Goal: Transaction & Acquisition: Book appointment/travel/reservation

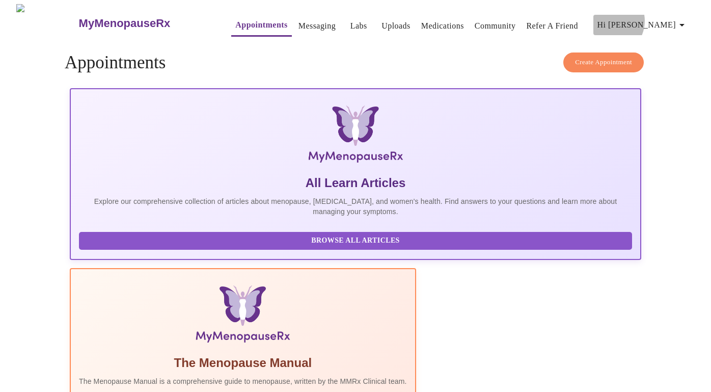
click at [663, 18] on span "Hi [PERSON_NAME]" at bounding box center [642, 25] width 91 height 14
click at [296, 19] on div at bounding box center [355, 196] width 711 height 392
click at [298, 19] on link "Messaging" at bounding box center [316, 26] width 37 height 14
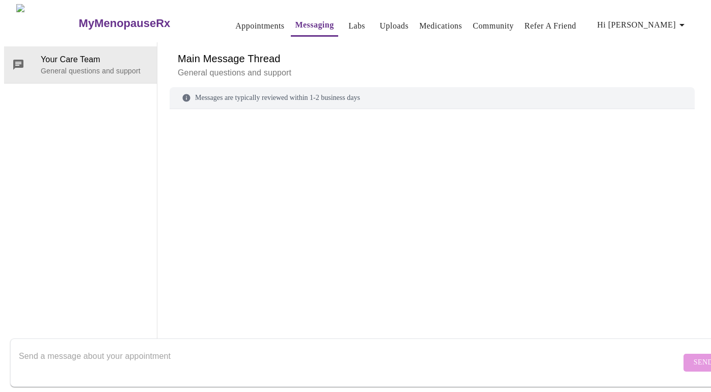
click at [348, 20] on link "Labs" at bounding box center [356, 26] width 17 height 14
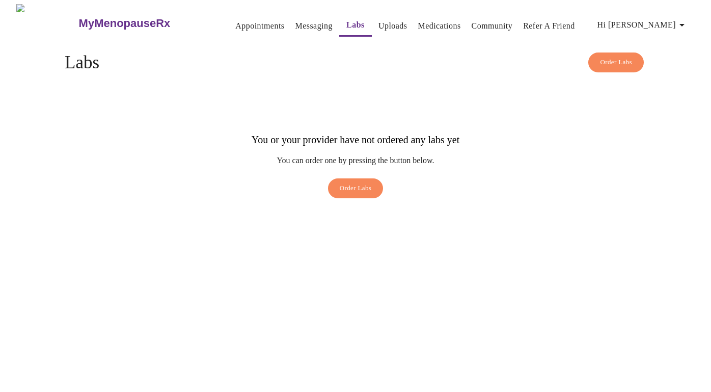
click at [378, 20] on link "Uploads" at bounding box center [392, 26] width 29 height 14
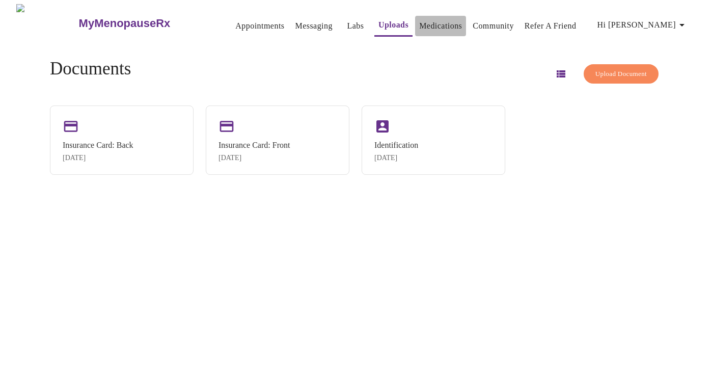
click at [419, 22] on link "Medications" at bounding box center [440, 26] width 43 height 14
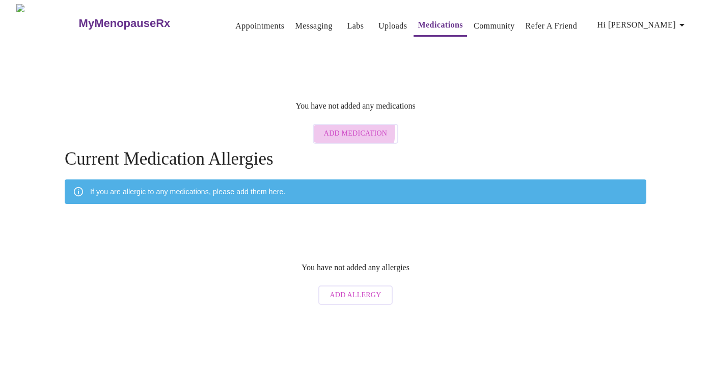
click at [354, 127] on span "Add Medication" at bounding box center [355, 133] width 63 height 13
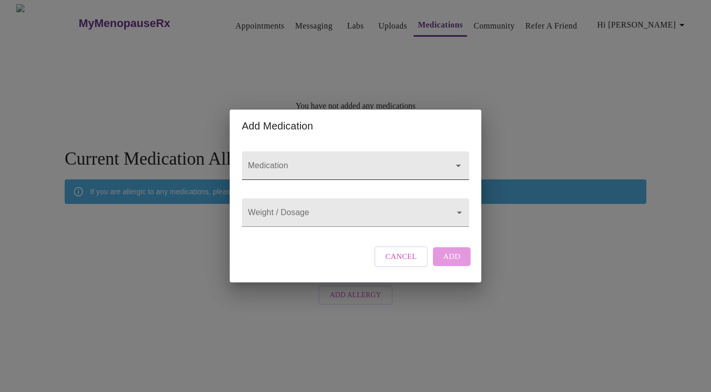
click at [321, 161] on input "Medication" at bounding box center [341, 170] width 190 height 19
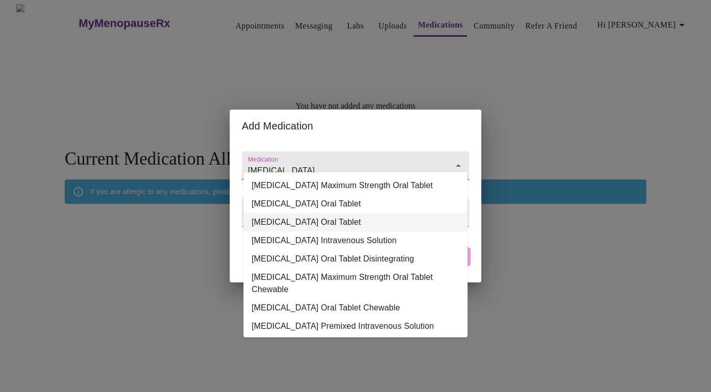
click at [306, 218] on li "Pepcid Oral Tablet" at bounding box center [355, 222] width 224 height 18
type input "Pepcid Oral Tablet"
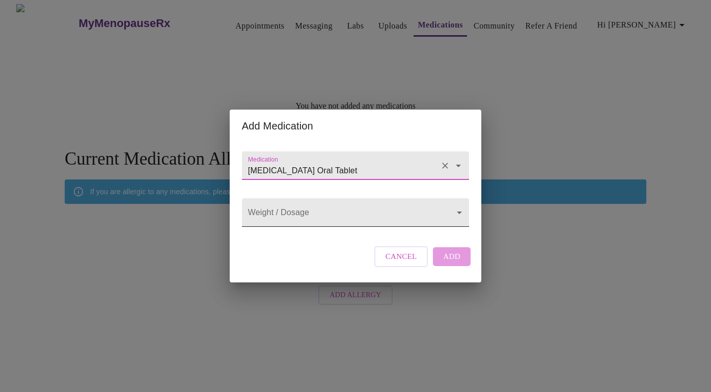
click at [307, 213] on body "MyMenopauseRx Appointments Messaging Labs Uploads Medications Community Refer a…" at bounding box center [355, 157] width 703 height 306
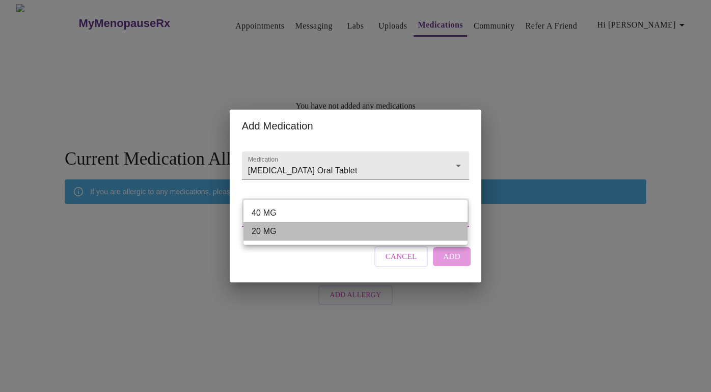
click at [280, 230] on li "20 MG" at bounding box center [355, 231] width 224 height 18
type input "20 MG"
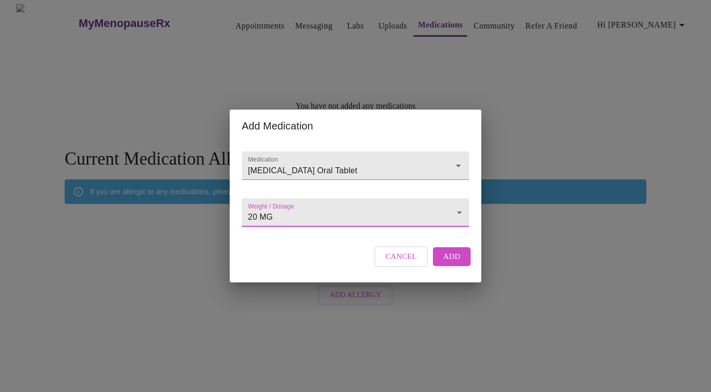
click at [444, 263] on span "Add" at bounding box center [451, 256] width 17 height 13
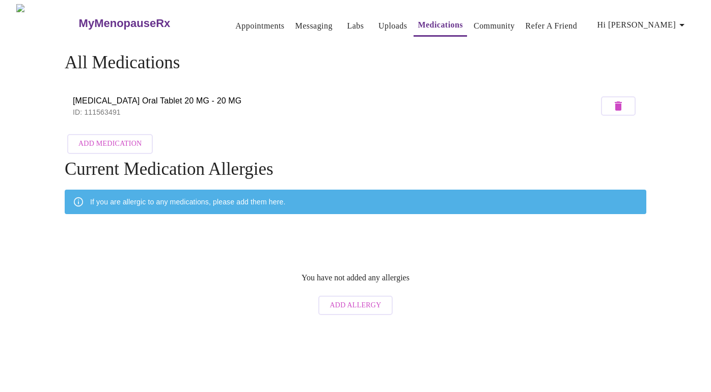
click at [120, 142] on span "Add Medication" at bounding box center [109, 144] width 63 height 13
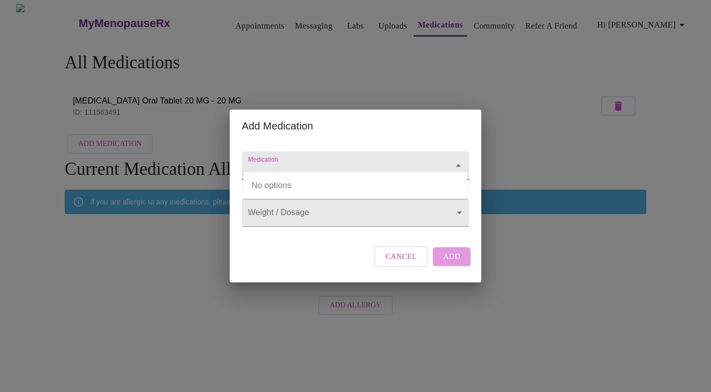
click at [314, 161] on input "Medication" at bounding box center [341, 170] width 190 height 19
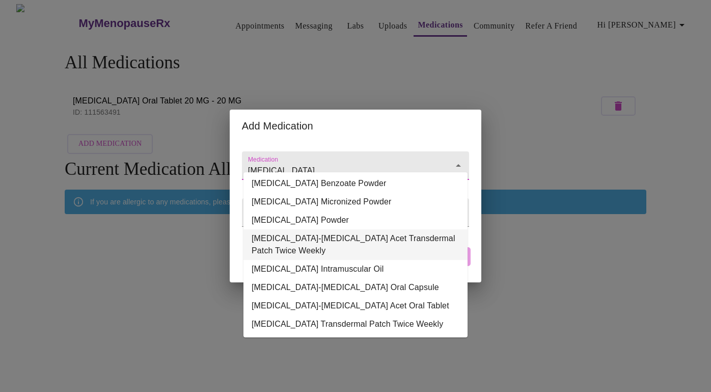
scroll to position [102, 0]
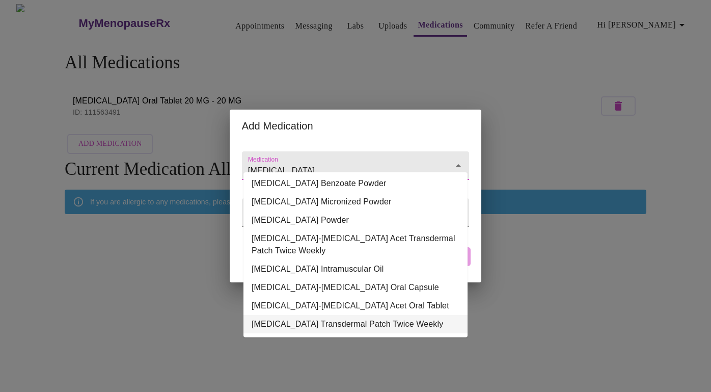
click at [317, 316] on li "Estradiol Transdermal Patch Twice Weekly" at bounding box center [355, 324] width 224 height 18
type input "Estradiol Transdermal Patch Twice Weekly"
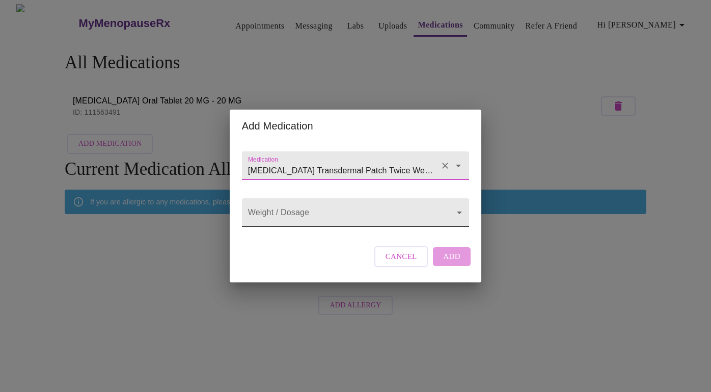
click at [312, 215] on body "MyMenopauseRx Appointments Messaging Labs Uploads Medications Community Refer a…" at bounding box center [355, 162] width 703 height 316
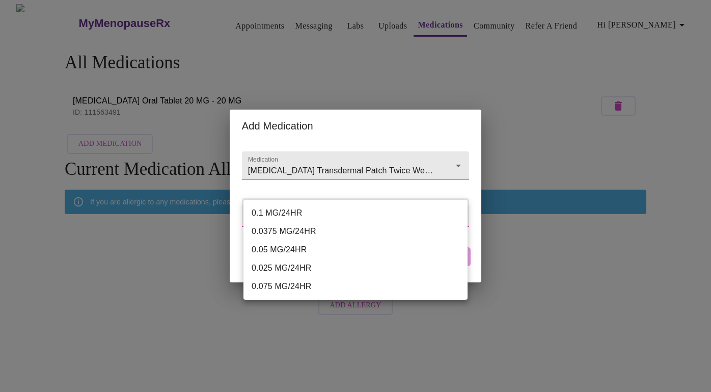
click at [301, 281] on li "0.075 MG/24HR" at bounding box center [355, 286] width 224 height 18
type input "0.075 MG/24HR"
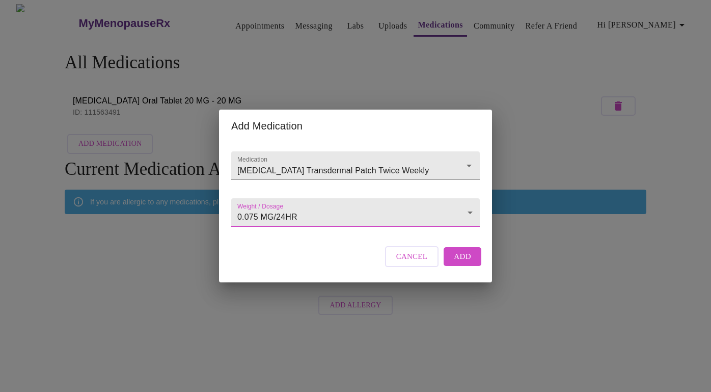
click at [453, 264] on button "Add" at bounding box center [463, 256] width 38 height 18
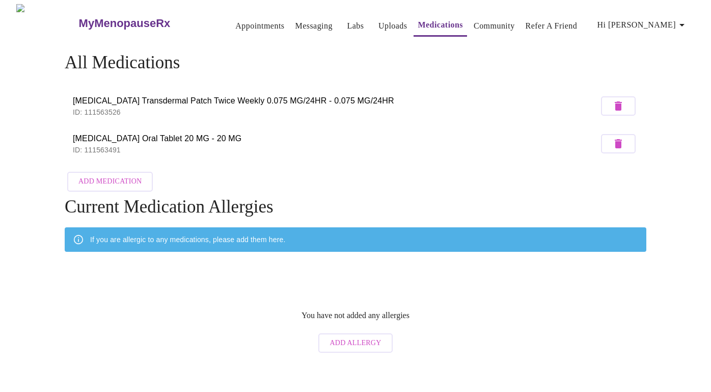
click at [111, 175] on span "Add Medication" at bounding box center [109, 181] width 63 height 13
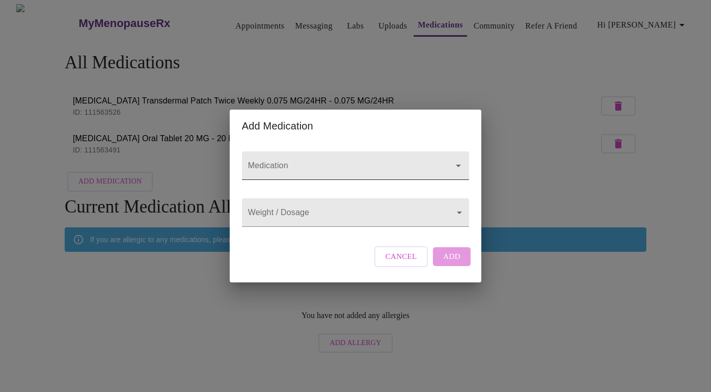
click at [295, 161] on input "Medication" at bounding box center [341, 170] width 190 height 19
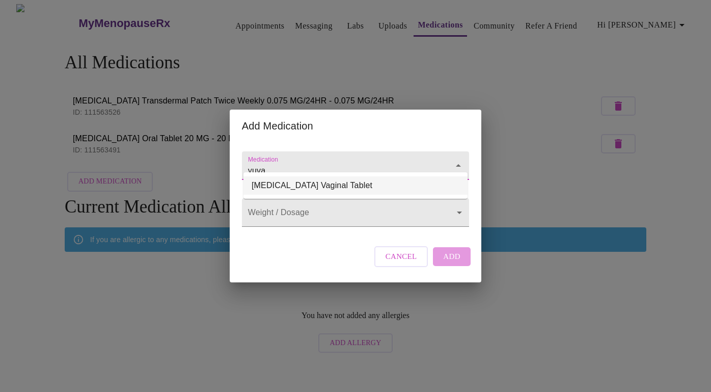
click at [297, 184] on li "Yuvafem Vaginal Tablet" at bounding box center [355, 185] width 224 height 18
type input "Yuvafem Vaginal Tablet"
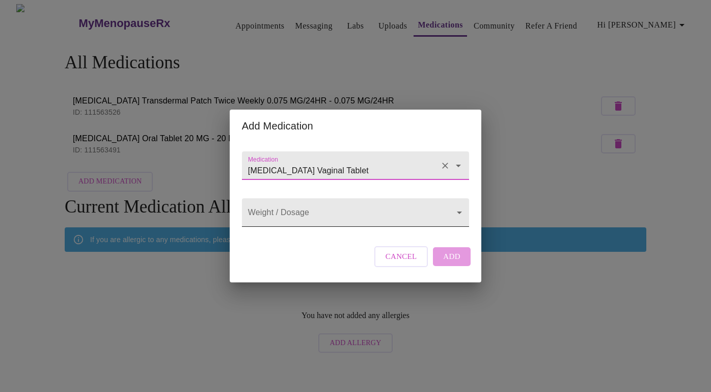
click at [294, 210] on body "MyMenopauseRx Appointments Messaging Labs Uploads Medications Community Refer a…" at bounding box center [355, 180] width 703 height 353
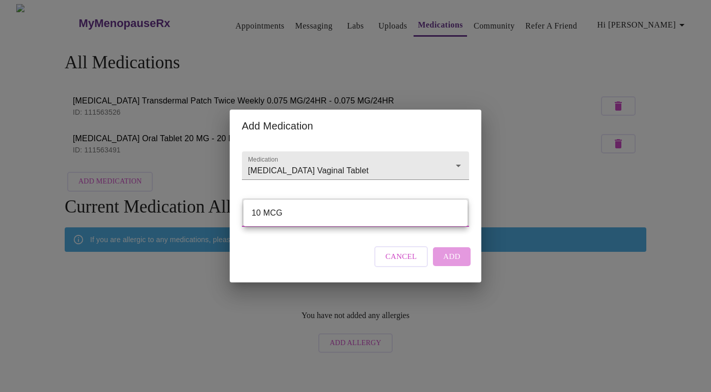
click at [294, 210] on li "10 MCG" at bounding box center [355, 213] width 224 height 18
type input "10 MCG"
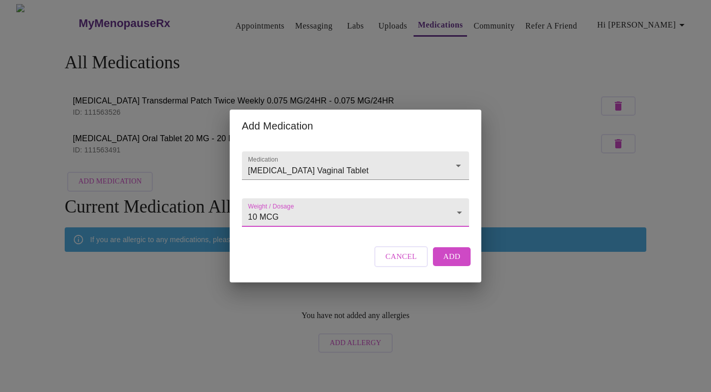
click at [451, 263] on span "Add" at bounding box center [451, 256] width 17 height 13
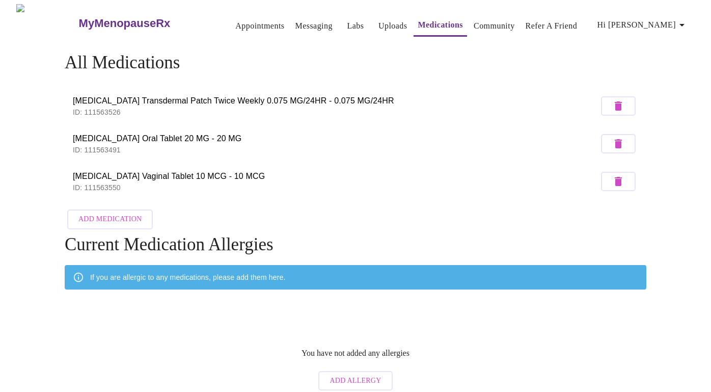
click at [102, 215] on span "Add Medication" at bounding box center [109, 219] width 63 height 13
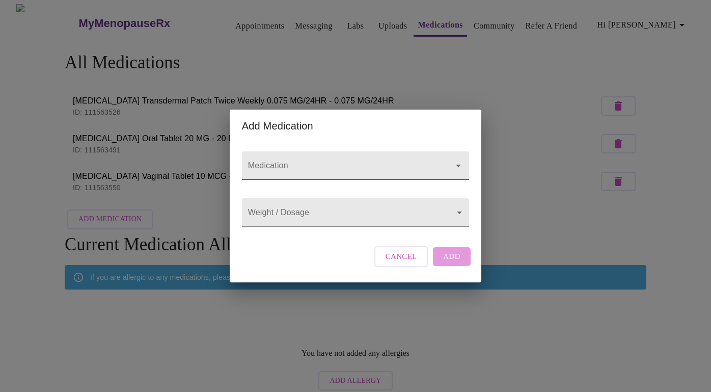
click at [291, 161] on input "Medication" at bounding box center [341, 170] width 190 height 19
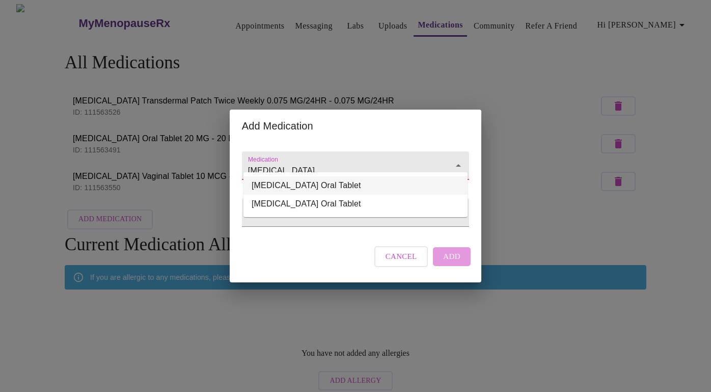
click at [294, 187] on li "Frovatriptan Succinate Oral Tablet" at bounding box center [355, 185] width 224 height 18
type input "Frovatriptan Succinate Oral Tablet"
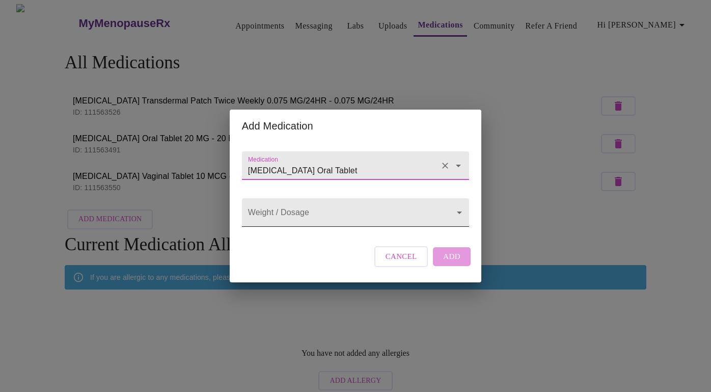
click at [287, 210] on body "MyMenopauseRx Appointments Messaging Labs Uploads Medications Community Refer a…" at bounding box center [355, 199] width 703 height 391
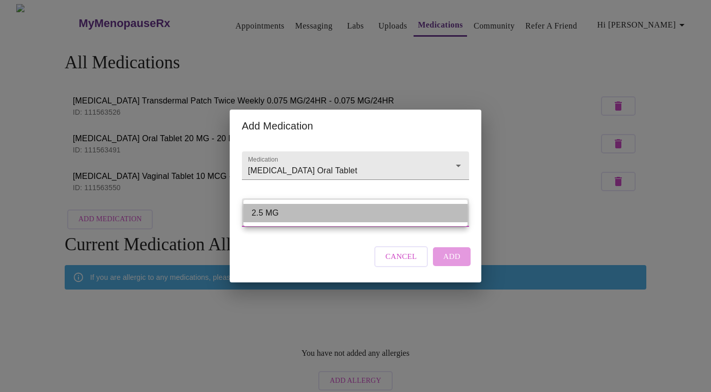
click at [287, 210] on li "2.5 MG" at bounding box center [355, 213] width 224 height 18
type input "2.5 MG"
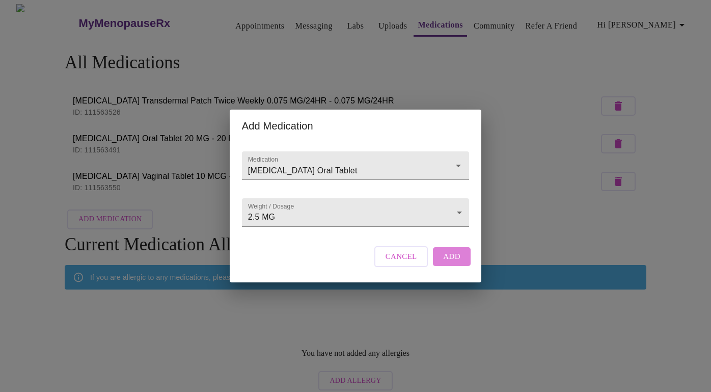
click at [443, 264] on button "Add" at bounding box center [452, 256] width 38 height 18
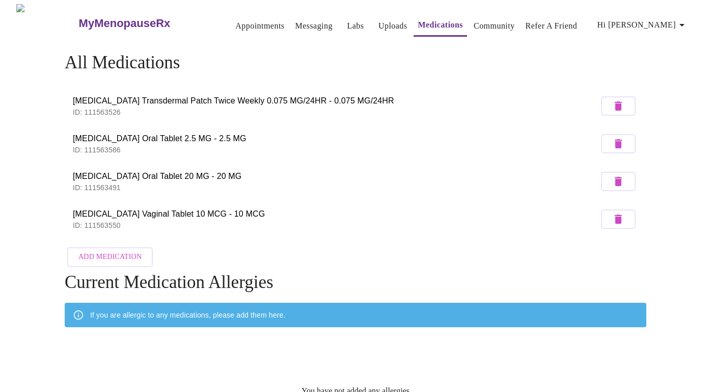
click at [102, 251] on span "Add Medication" at bounding box center [109, 257] width 63 height 13
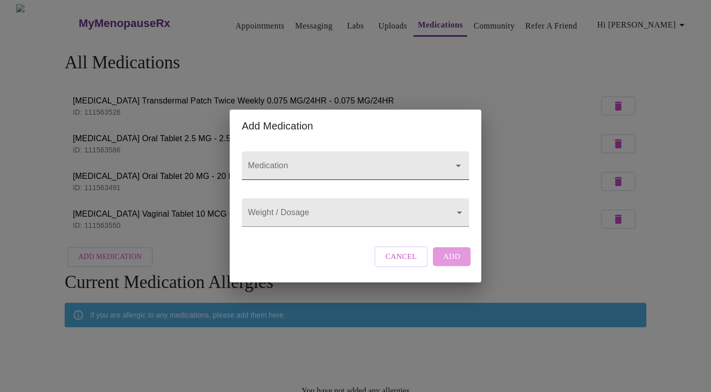
click at [291, 161] on input "Medication" at bounding box center [341, 170] width 190 height 19
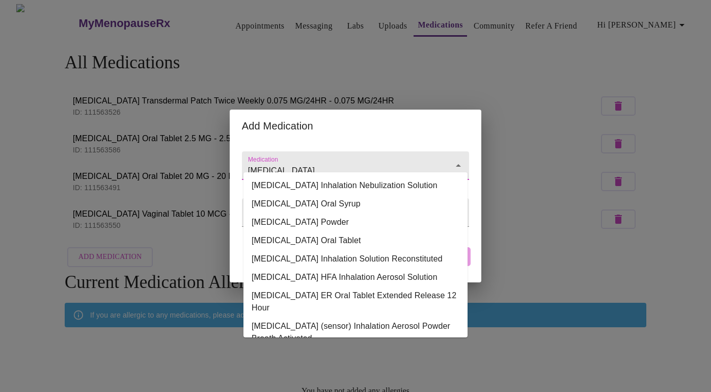
scroll to position [0, 0]
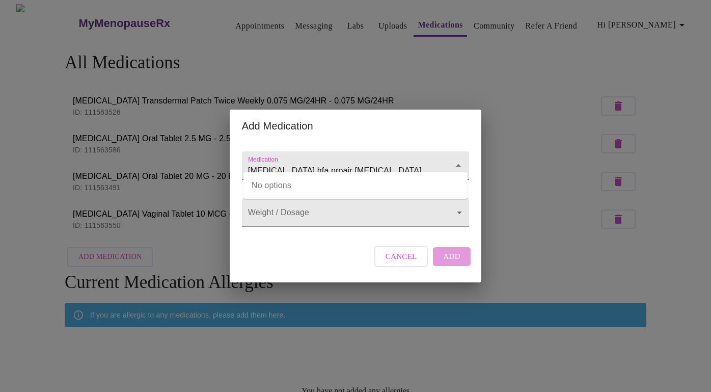
click at [408, 166] on input "albuterol hfa proair inhaler" at bounding box center [341, 170] width 190 height 19
type input "albuterol hfa proair inhaler"
click at [335, 165] on input "Medication" at bounding box center [341, 170] width 190 height 19
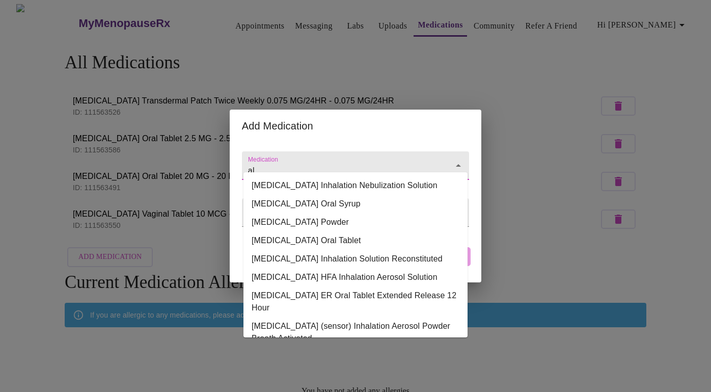
type input "a"
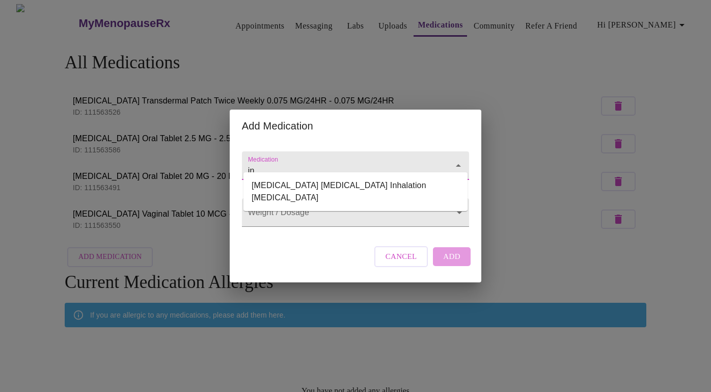
type input "i"
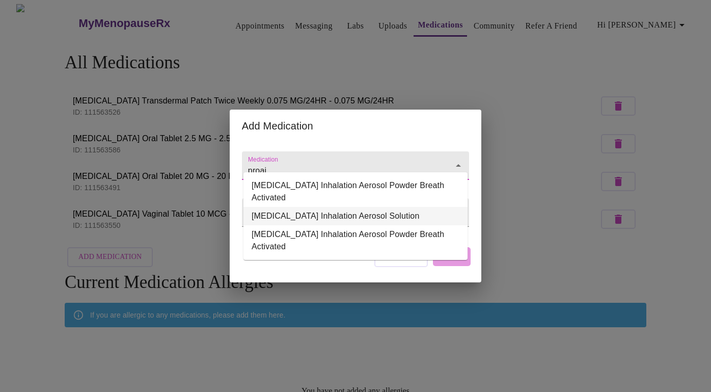
click at [390, 217] on li "ProAir HFA Inhalation Aerosol Solution" at bounding box center [355, 216] width 224 height 18
type input "ProAir HFA Inhalation Aerosol Solution"
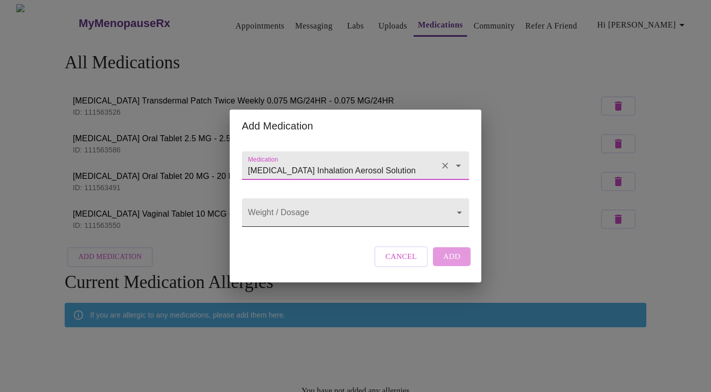
click at [367, 218] on body "MyMenopauseRx Appointments Messaging Labs Uploads Medications Community Refer a…" at bounding box center [355, 218] width 703 height 429
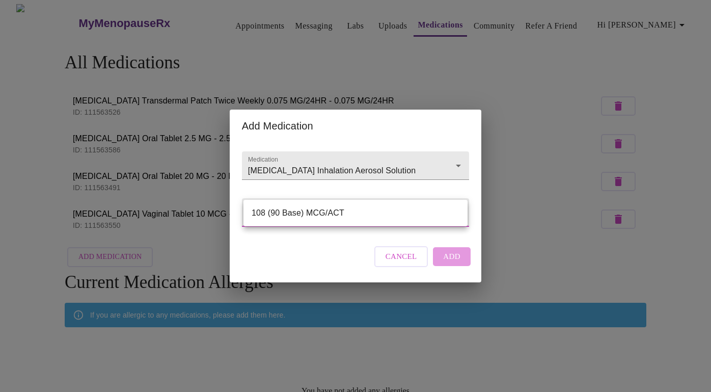
click at [367, 212] on li "108 (90 Base) MCG/ACT" at bounding box center [355, 213] width 224 height 18
type input "108 (90 Base) MCG/ACT"
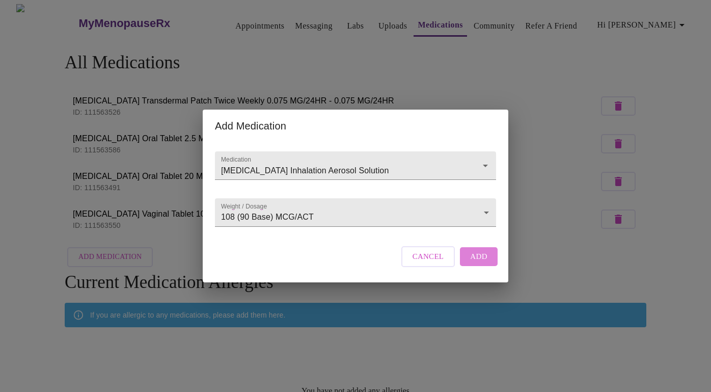
click at [472, 263] on span "Add" at bounding box center [478, 256] width 17 height 13
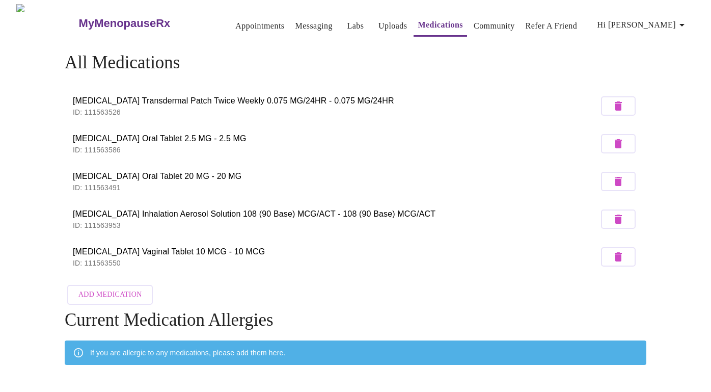
click at [113, 292] on span "Add Medication" at bounding box center [109, 294] width 63 height 13
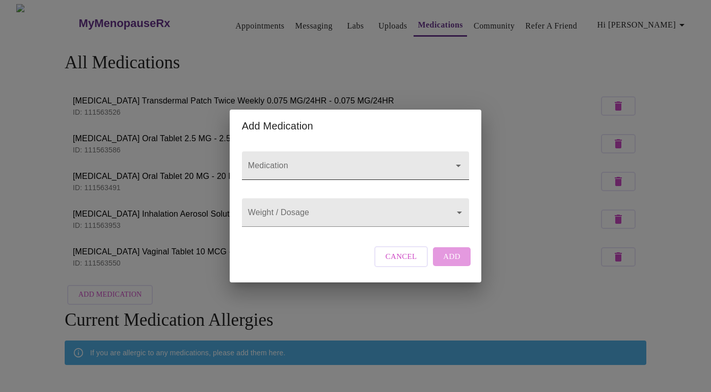
click at [315, 161] on input "Medication" at bounding box center [341, 170] width 190 height 19
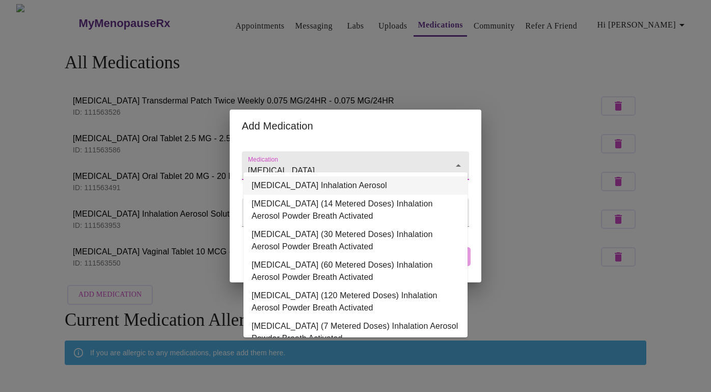
click at [331, 185] on li "Asmanex HFA Inhalation Aerosol" at bounding box center [355, 185] width 224 height 18
type input "Asmanex HFA Inhalation Aerosol"
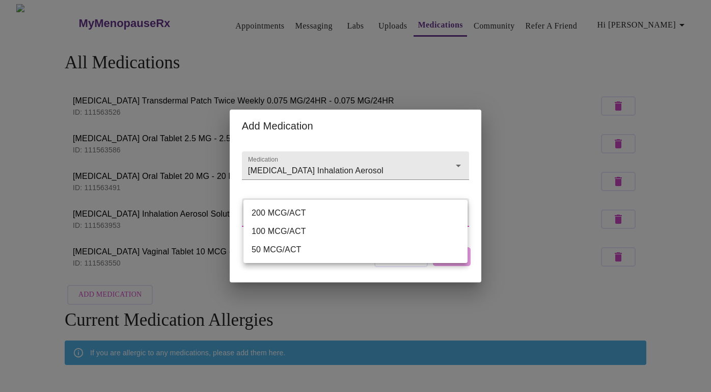
click at [301, 212] on body "MyMenopauseRx Appointments Messaging Labs Uploads Medications Community Refer a…" at bounding box center [355, 237] width 703 height 466
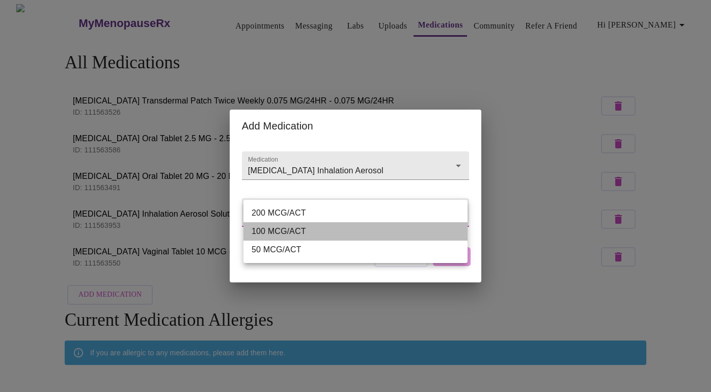
click at [296, 230] on li "100 MCG/ACT" at bounding box center [355, 231] width 224 height 18
type input "100 MCG/ACT"
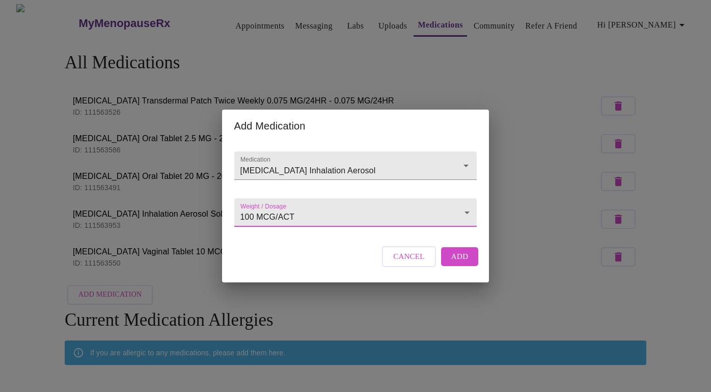
click at [451, 263] on span "Add" at bounding box center [459, 256] width 17 height 13
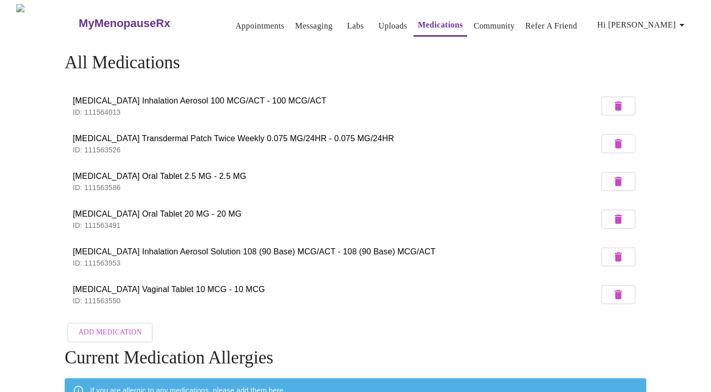
click at [104, 326] on span "Add Medication" at bounding box center [109, 332] width 63 height 13
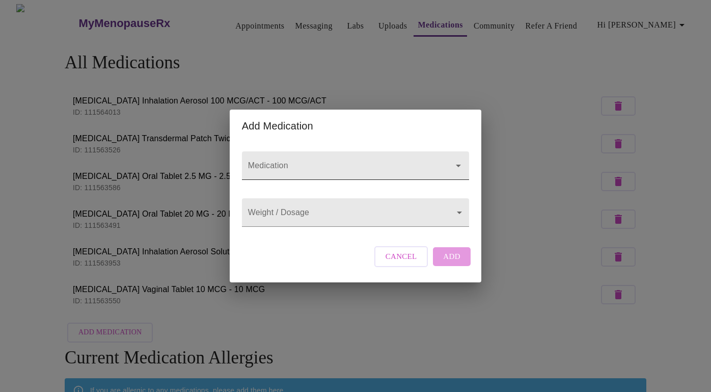
click at [293, 161] on input "Medication" at bounding box center [341, 170] width 190 height 19
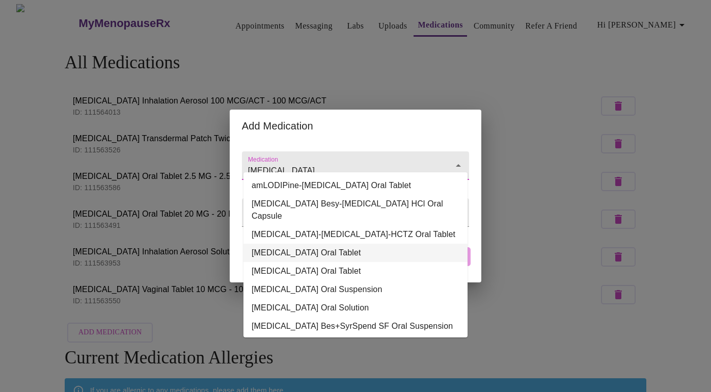
click at [282, 243] on li "amLODIPine Besylate Oral Tablet" at bounding box center [355, 252] width 224 height 18
type input "amLODIPine Besylate Oral Tablet"
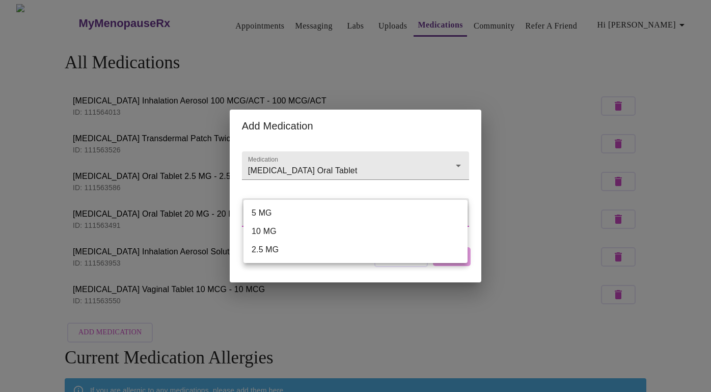
click at [282, 206] on body "MyMenopauseRx Appointments Messaging Labs Uploads Medications Community Refer a…" at bounding box center [355, 256] width 703 height 504
click at [273, 217] on li "5 MG" at bounding box center [355, 213] width 224 height 18
type input "5 MG"
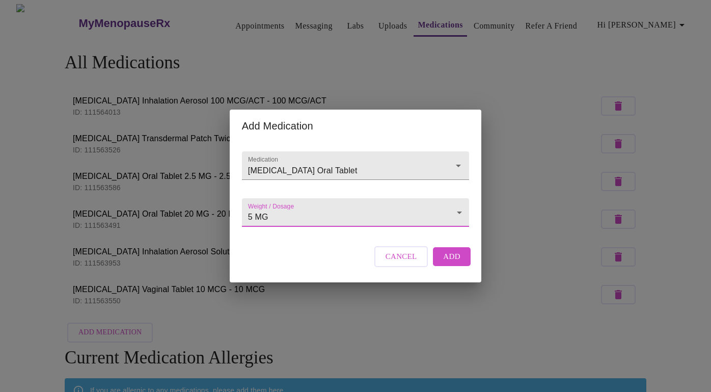
click at [439, 265] on button "Add" at bounding box center [452, 256] width 38 height 18
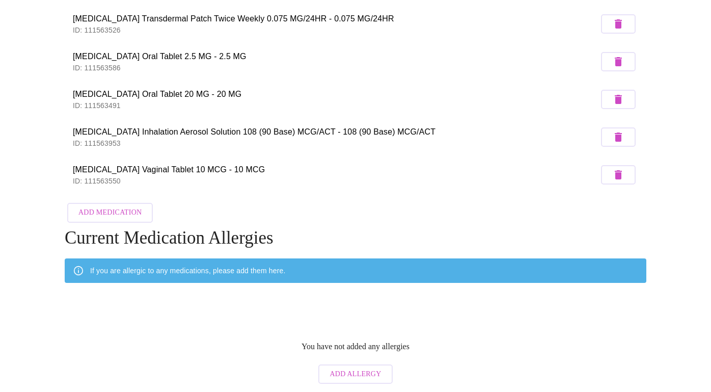
scroll to position [157, 0]
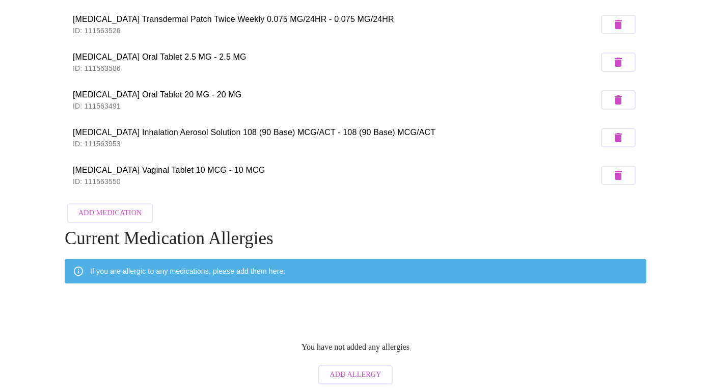
click at [353, 370] on span "Add Allergy" at bounding box center [355, 374] width 51 height 13
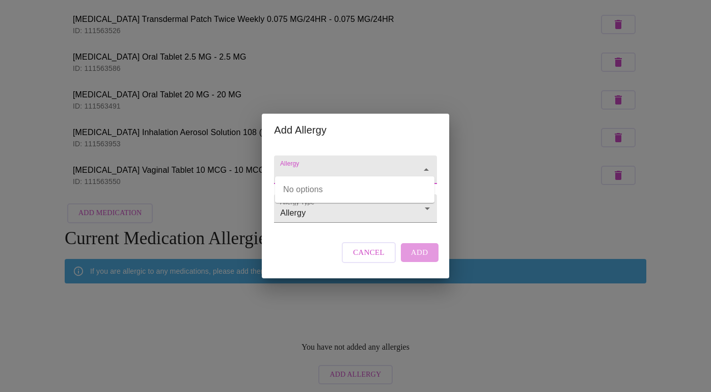
click at [335, 165] on input "Allergy" at bounding box center [340, 174] width 125 height 19
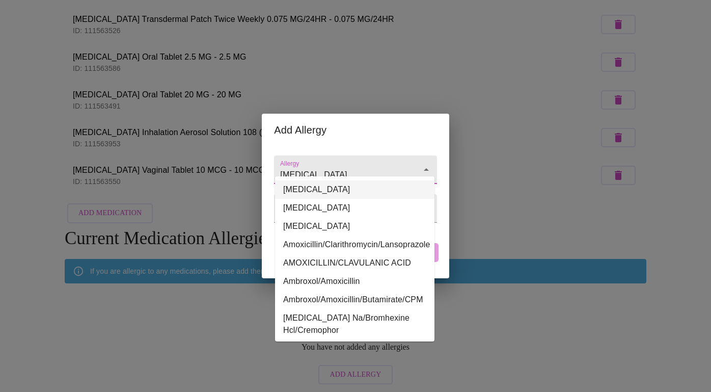
click at [310, 188] on li "Amoxicillin" at bounding box center [354, 189] width 159 height 18
type input "Amoxicillin"
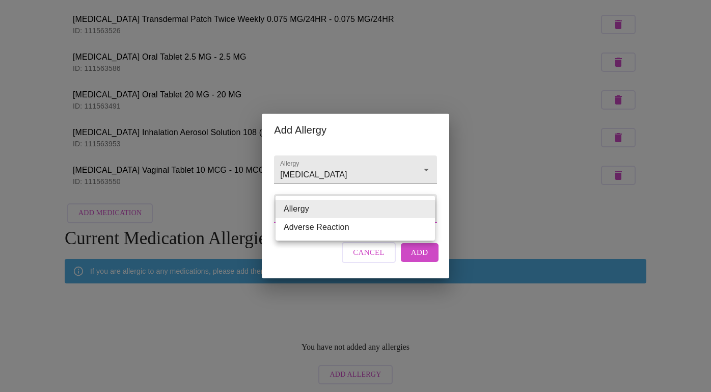
click at [307, 210] on body "MyMenopauseRx Appointments Messaging Labs Uploads Medications Community Refer a…" at bounding box center [355, 118] width 703 height 542
click at [307, 210] on li "Allergy" at bounding box center [355, 209] width 159 height 18
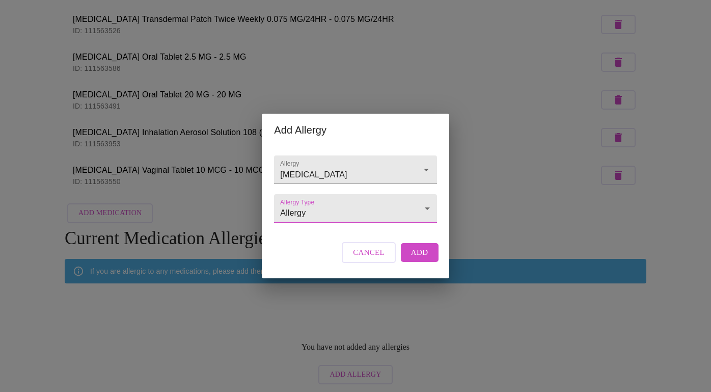
click at [416, 257] on span "Add" at bounding box center [419, 251] width 17 height 13
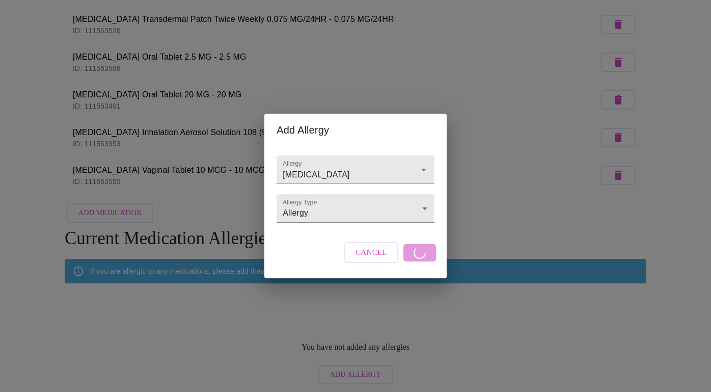
scroll to position [142, 0]
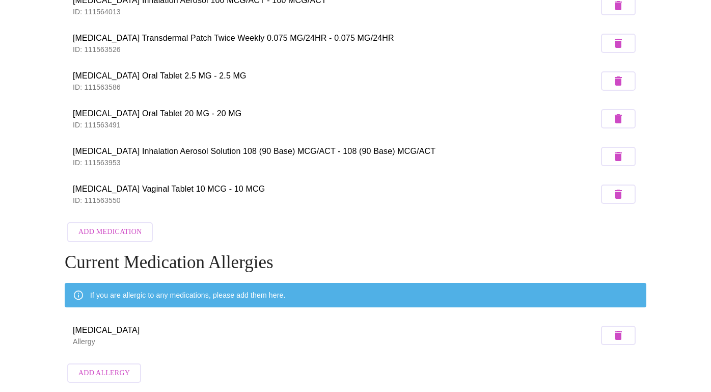
click at [104, 367] on span "Add Allergy" at bounding box center [103, 373] width 51 height 13
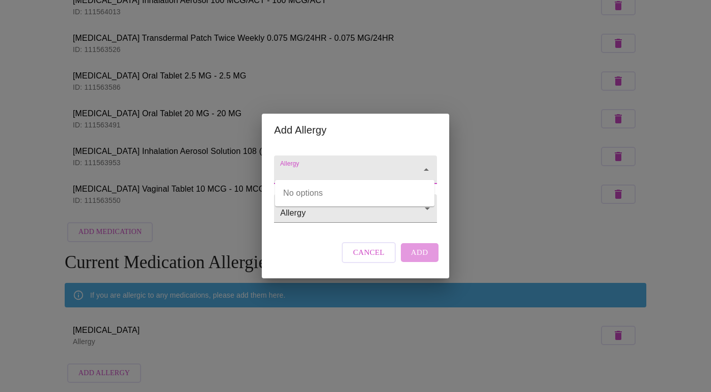
click at [349, 165] on input "Allergy" at bounding box center [340, 174] width 125 height 19
click at [299, 165] on input "gadabutrol" at bounding box center [340, 174] width 125 height 19
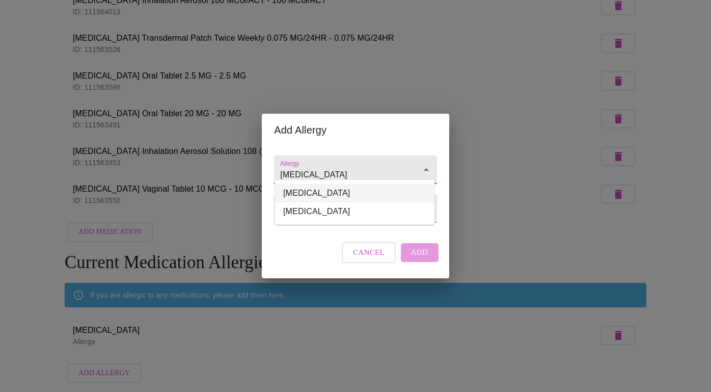
click at [320, 186] on li "Gadobutrol" at bounding box center [354, 193] width 159 height 18
type input "Gadobutrol"
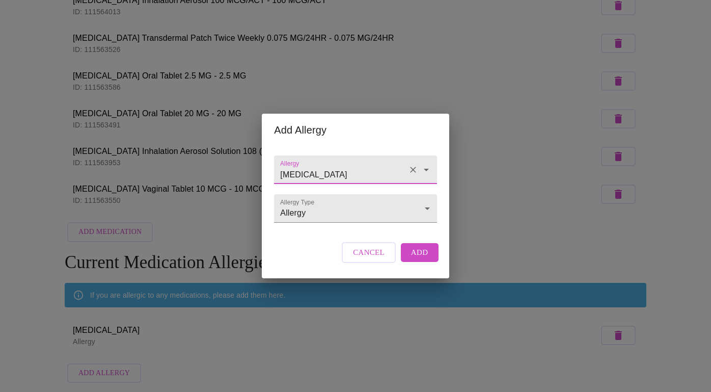
click at [418, 258] on span "Add" at bounding box center [419, 251] width 17 height 13
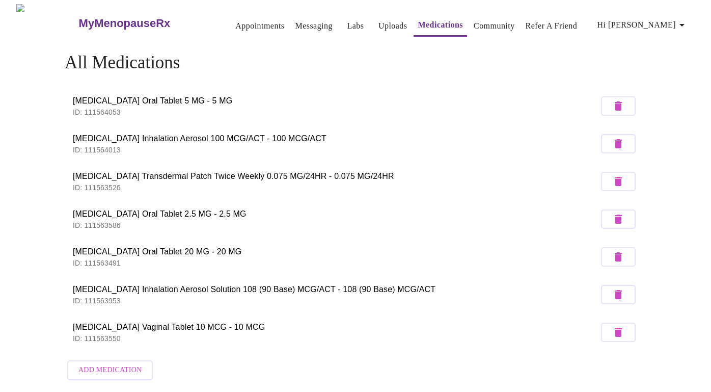
scroll to position [0, 0]
click at [474, 21] on link "Community" at bounding box center [494, 26] width 41 height 14
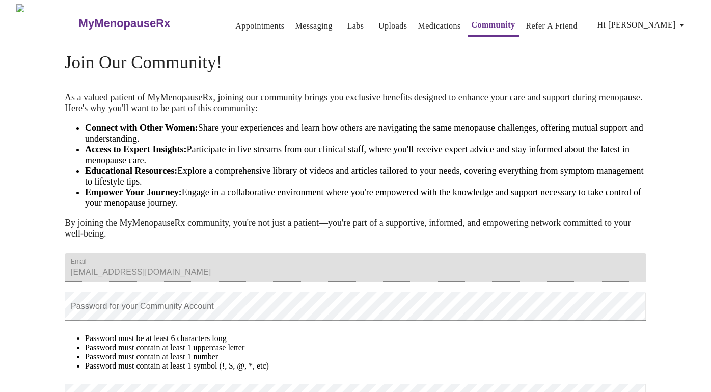
click at [533, 23] on link "Refer a Friend" at bounding box center [552, 26] width 52 height 14
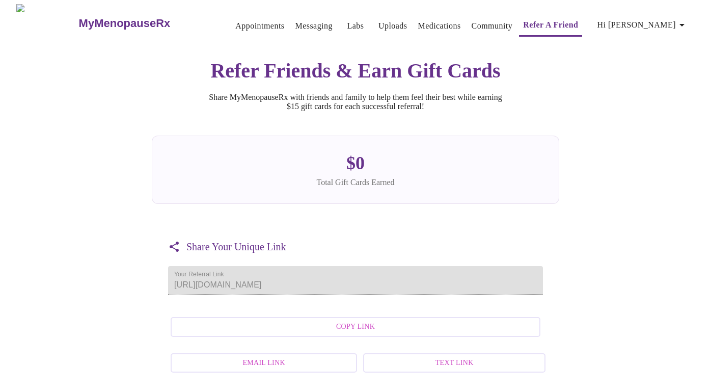
click at [239, 20] on link "Appointments" at bounding box center [259, 26] width 49 height 14
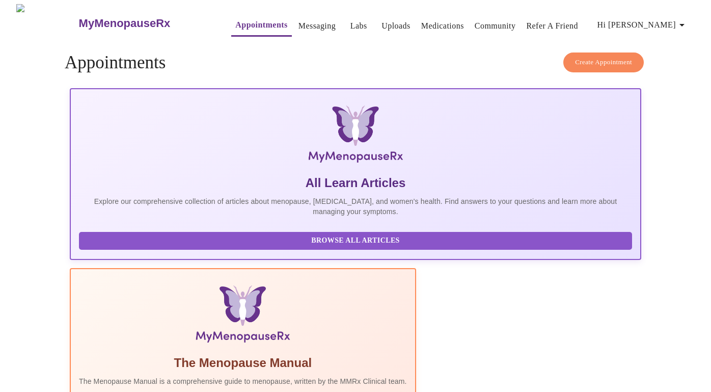
click at [298, 22] on link "Messaging" at bounding box center [316, 26] width 37 height 14
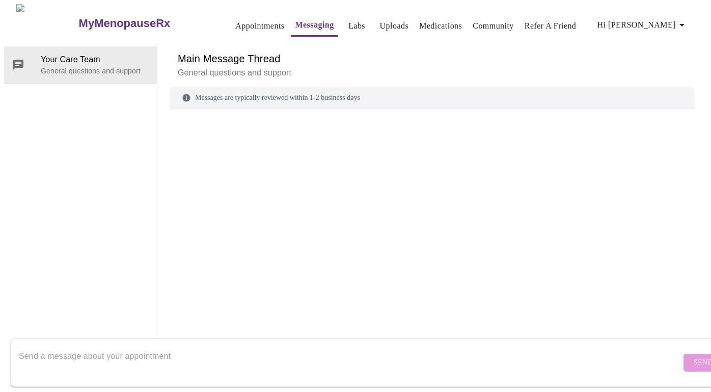
click at [235, 25] on link "Appointments" at bounding box center [259, 26] width 49 height 14
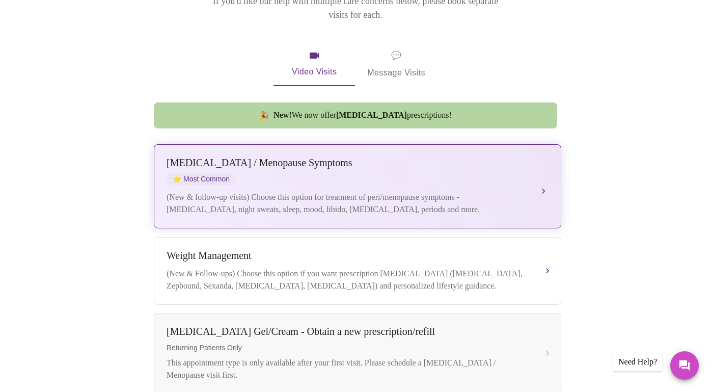
scroll to position [169, 0]
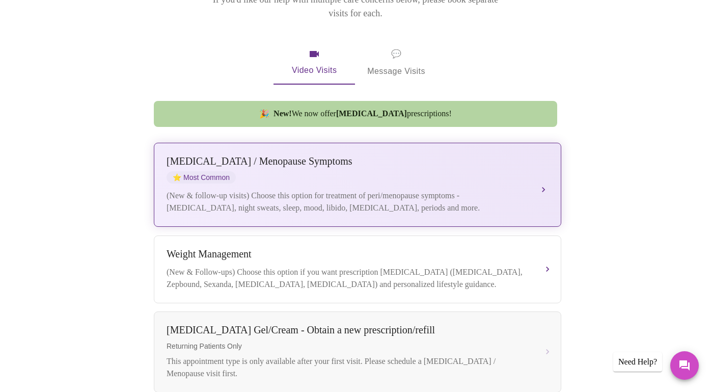
click at [326, 174] on div "Perimenopause / Menopause Symptoms ⭐ Most Common (New & follow-up visits) Choos…" at bounding box center [358, 184] width 382 height 59
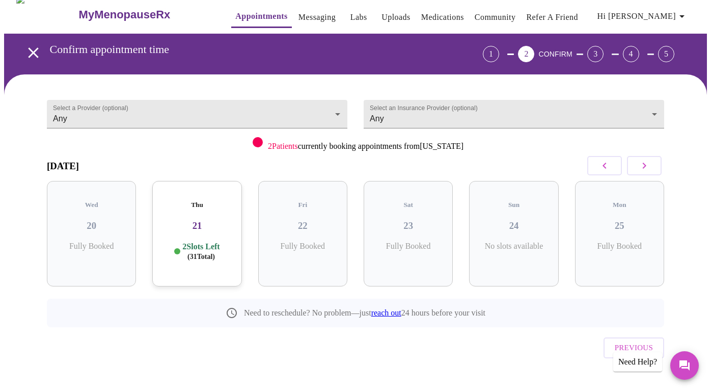
click at [33, 48] on icon "open drawer" at bounding box center [33, 53] width 18 height 18
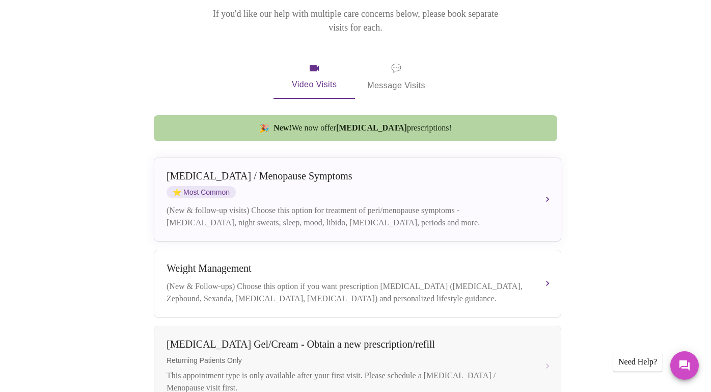
scroll to position [149, 0]
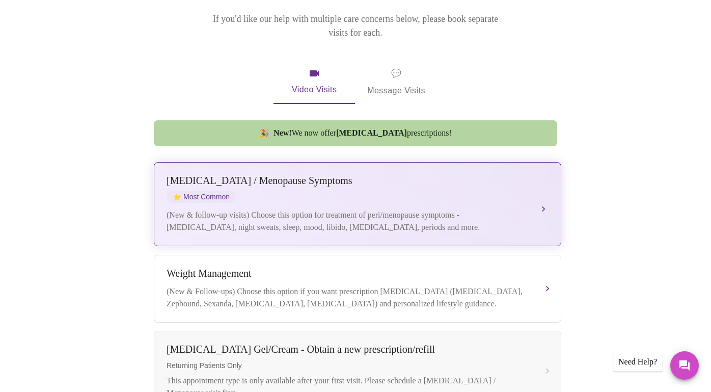
click at [277, 209] on div "(New & follow-up visits) Choose this option for treatment of peri/menopause sym…" at bounding box center [348, 221] width 362 height 24
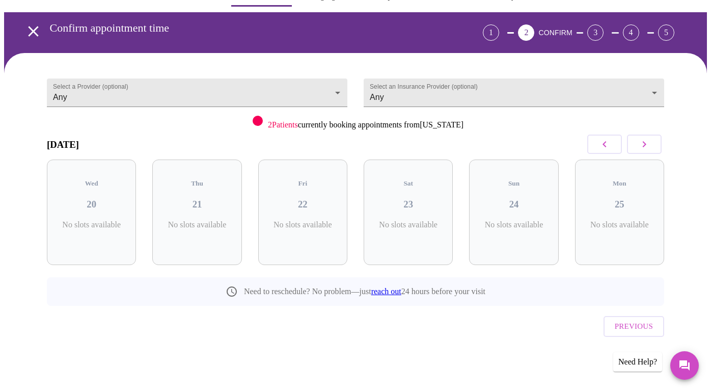
scroll to position [9, 0]
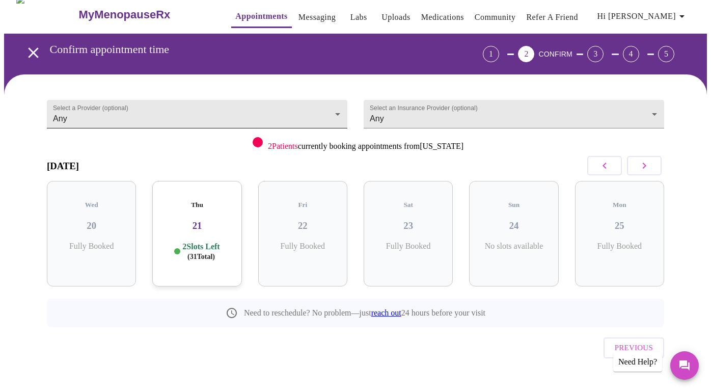
click at [321, 113] on body "MyMenopauseRx Appointments Messaging Labs Uploads Medications Community Refer a…" at bounding box center [355, 202] width 703 height 414
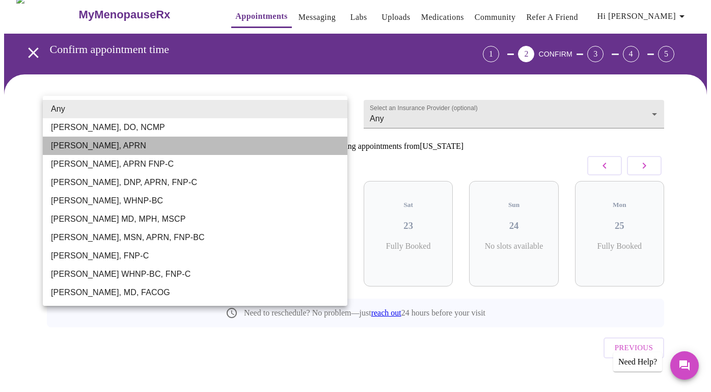
click at [204, 144] on li "Emilie McLain, APRN" at bounding box center [195, 145] width 305 height 18
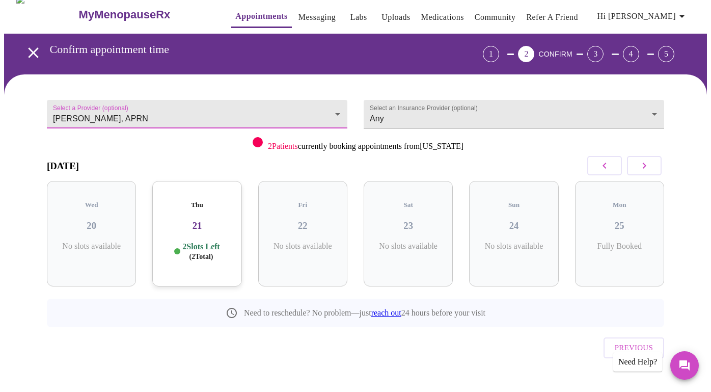
click at [241, 114] on body "MyMenopauseRx Appointments Messaging Labs Uploads Medications Community Refer a…" at bounding box center [355, 202] width 703 height 414
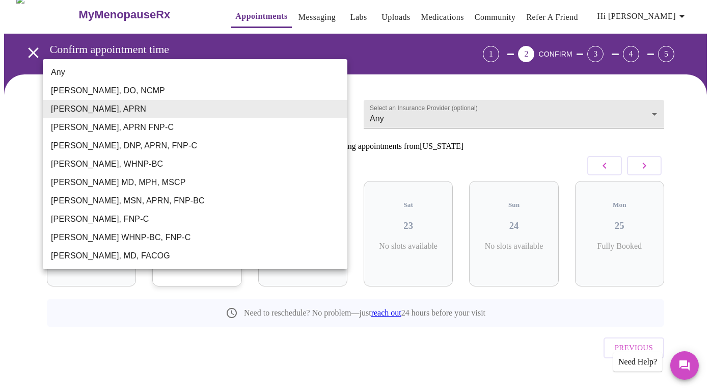
click at [145, 91] on li "Barbra S Hanna, DO, NCMP" at bounding box center [195, 90] width 305 height 18
type input "Barbra S Hanna, DO, NCMP"
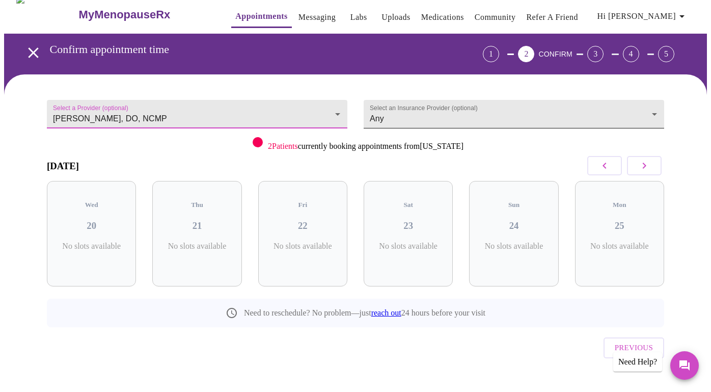
click at [390, 113] on body "MyMenopauseRx Appointments Messaging Labs Uploads Medications Community Refer a…" at bounding box center [355, 202] width 703 height 414
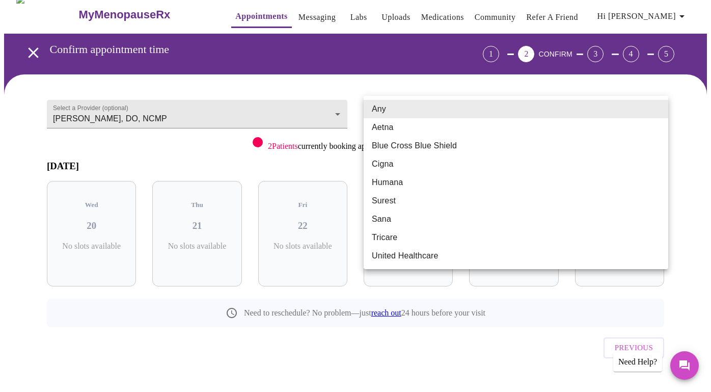
click at [392, 167] on li "Cigna" at bounding box center [516, 164] width 305 height 18
type input "Cigna"
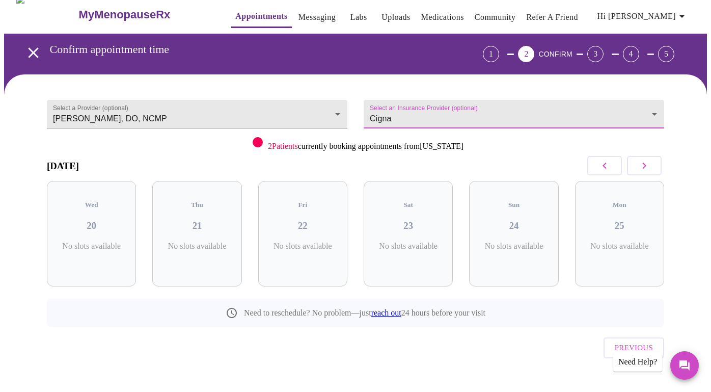
click at [650, 167] on icon "button" at bounding box center [644, 165] width 12 height 12
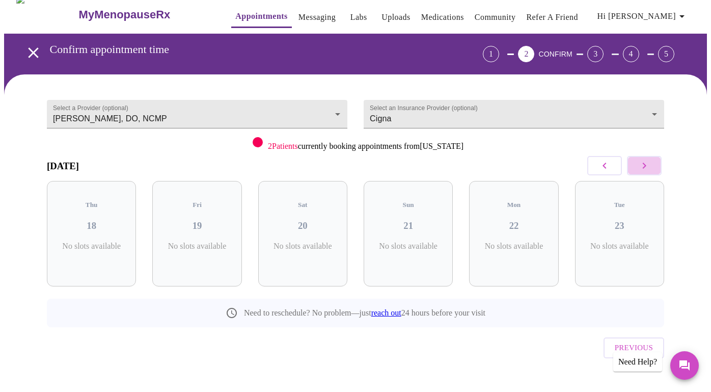
click at [650, 167] on icon "button" at bounding box center [644, 165] width 12 height 12
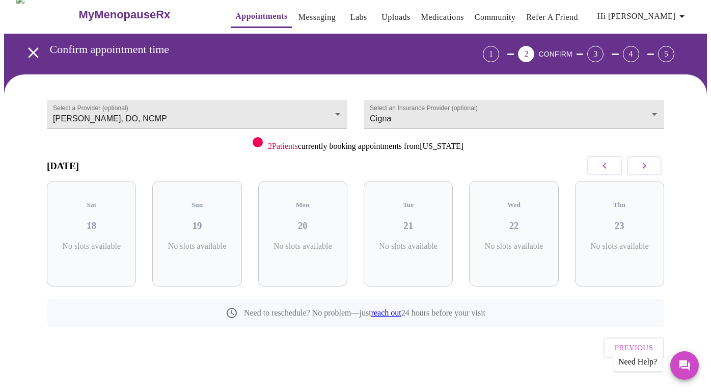
click at [650, 167] on icon "button" at bounding box center [644, 165] width 12 height 12
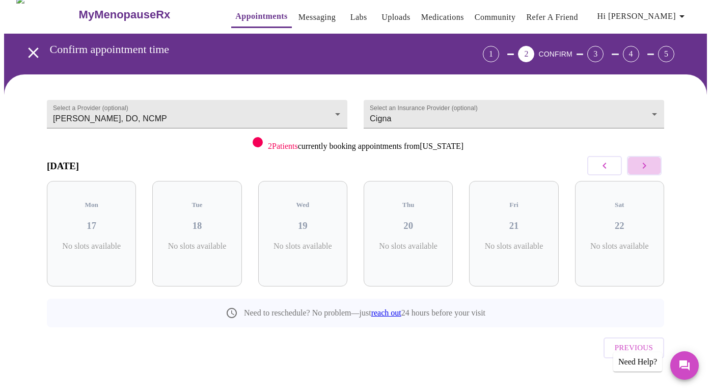
click at [650, 167] on icon "button" at bounding box center [644, 165] width 12 height 12
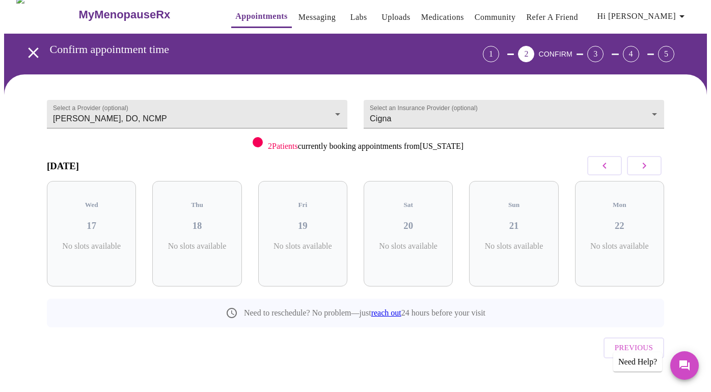
click at [650, 167] on icon "button" at bounding box center [644, 165] width 12 height 12
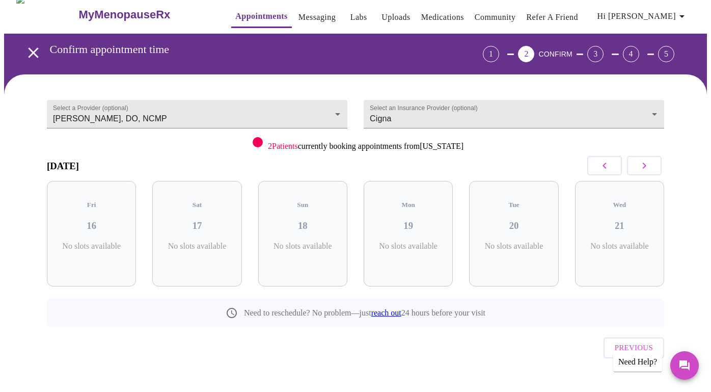
click at [650, 167] on icon "button" at bounding box center [644, 165] width 12 height 12
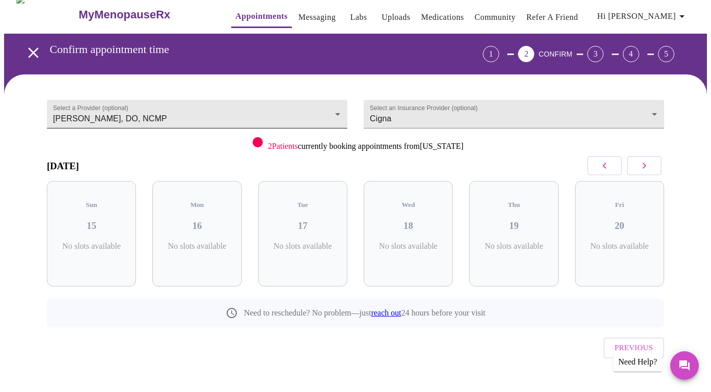
click at [338, 111] on body "MyMenopauseRx Appointments Messaging Labs Uploads Medications Community Refer a…" at bounding box center [355, 202] width 703 height 414
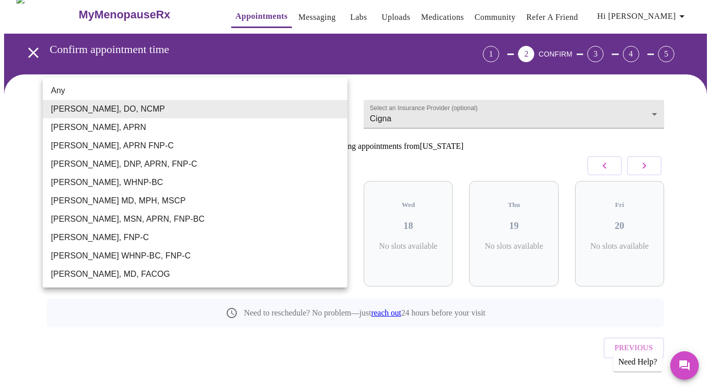
click at [272, 126] on li "Emilie McLain, APRN" at bounding box center [195, 127] width 305 height 18
type input "Emilie McLain, APRN"
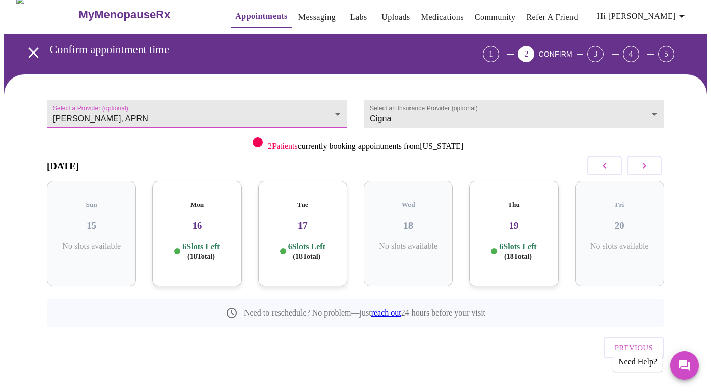
click at [603, 164] on icon "button" at bounding box center [604, 165] width 12 height 12
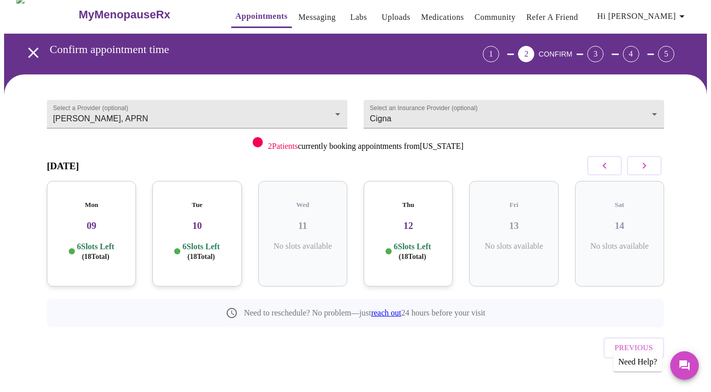
click at [603, 164] on icon "button" at bounding box center [604, 165] width 12 height 12
click at [654, 166] on button "button" at bounding box center [644, 165] width 35 height 19
click at [654, 167] on button "button" at bounding box center [644, 165] width 35 height 19
click at [654, 168] on button "button" at bounding box center [644, 165] width 35 height 19
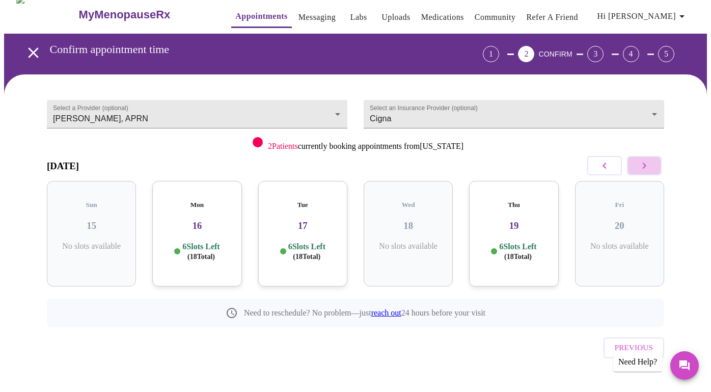
click at [654, 168] on button "button" at bounding box center [644, 165] width 35 height 19
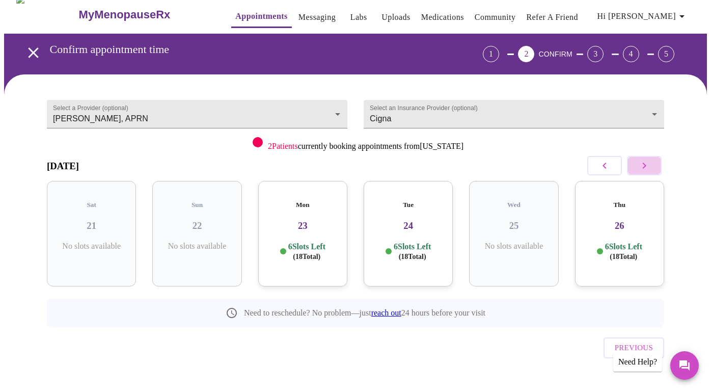
click at [654, 168] on button "button" at bounding box center [644, 165] width 35 height 19
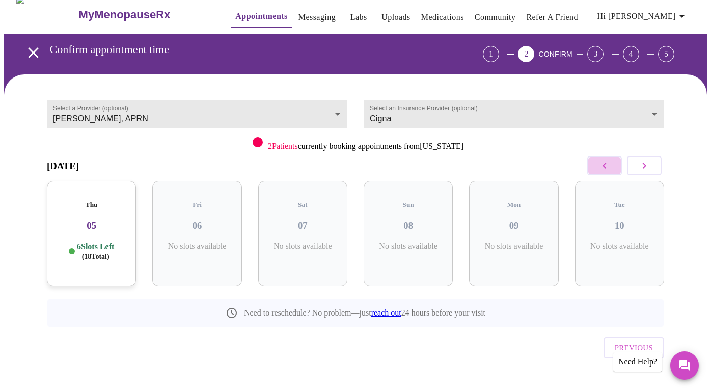
click at [615, 167] on button "button" at bounding box center [604, 165] width 35 height 19
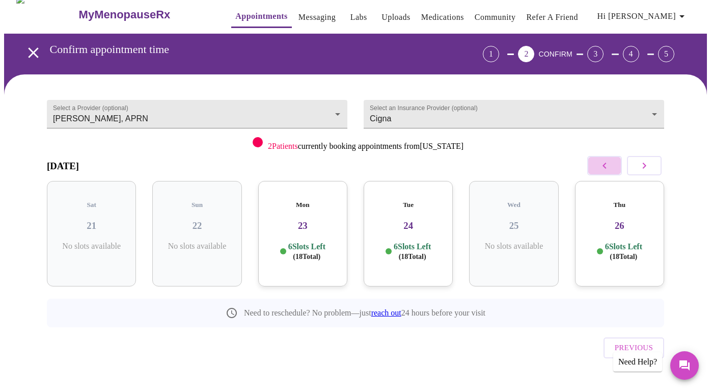
click at [615, 168] on button "button" at bounding box center [604, 165] width 35 height 19
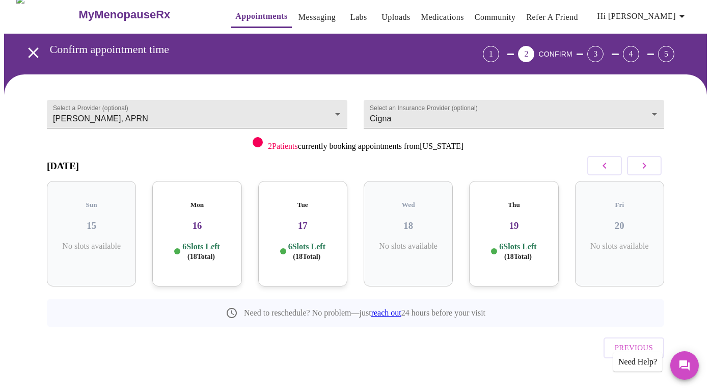
click at [220, 229] on div "Mon 16 6 Slots Left ( 18 Total)" at bounding box center [196, 233] width 89 height 105
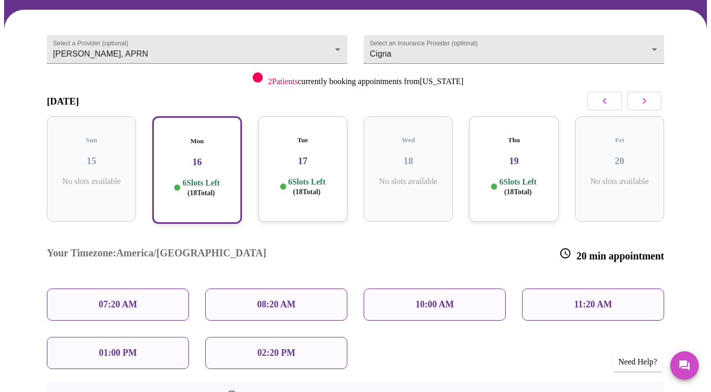
scroll to position [77, 0]
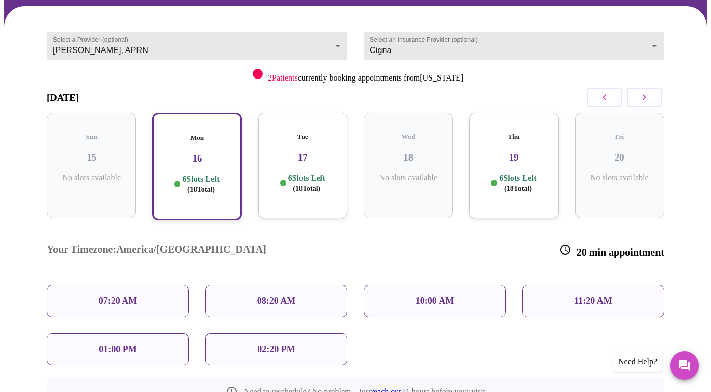
click at [299, 173] on p "6 Slots Left ( 18 Total)" at bounding box center [306, 183] width 37 height 20
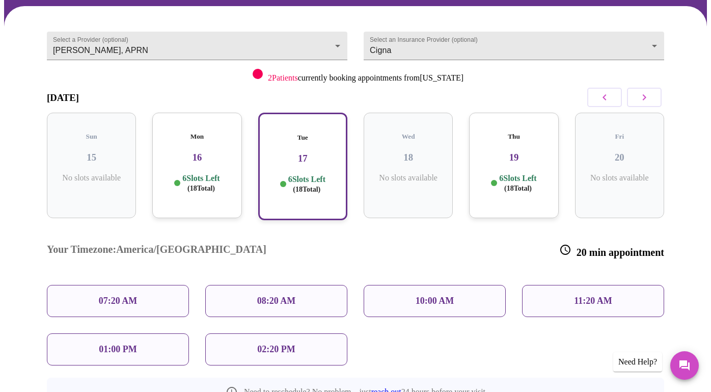
click at [520, 173] on p "6 Slots Left ( 18 Total)" at bounding box center [517, 183] width 37 height 20
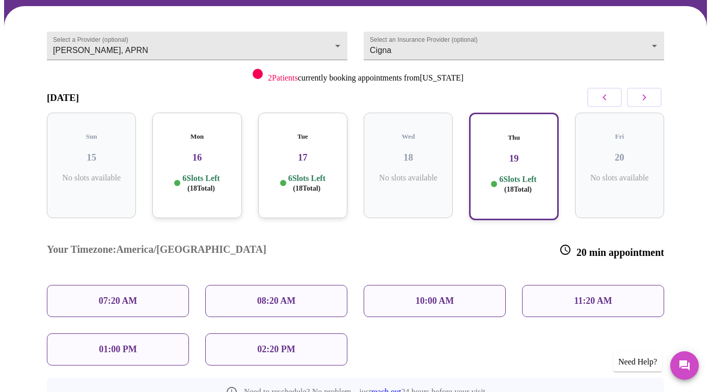
click at [301, 173] on p "6 Slots Left ( 18 Total)" at bounding box center [306, 183] width 37 height 20
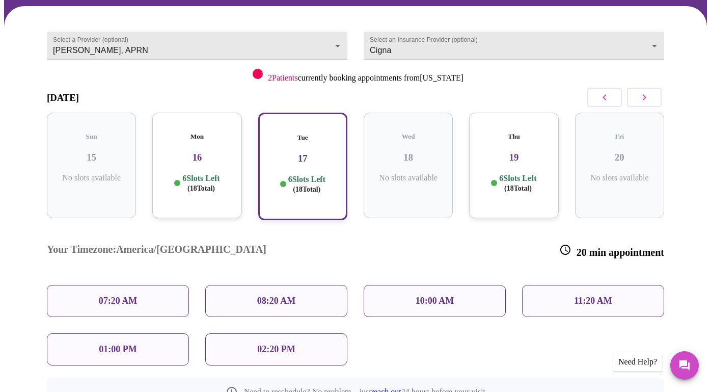
click at [157, 285] on div "07:20 AM" at bounding box center [118, 301] width 142 height 32
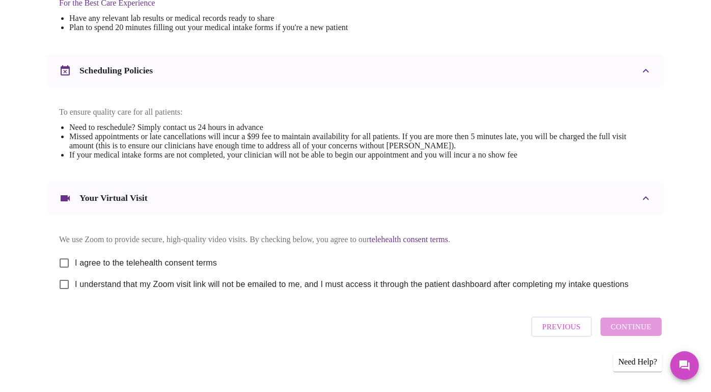
scroll to position [346, 0]
click at [65, 256] on input "I agree to the telehealth consent terms" at bounding box center [63, 262] width 21 height 21
checkbox input "true"
click at [61, 283] on input "I understand that my Zoom visit link will not be emailed to me, and I must acce…" at bounding box center [63, 283] width 21 height 21
checkbox input "true"
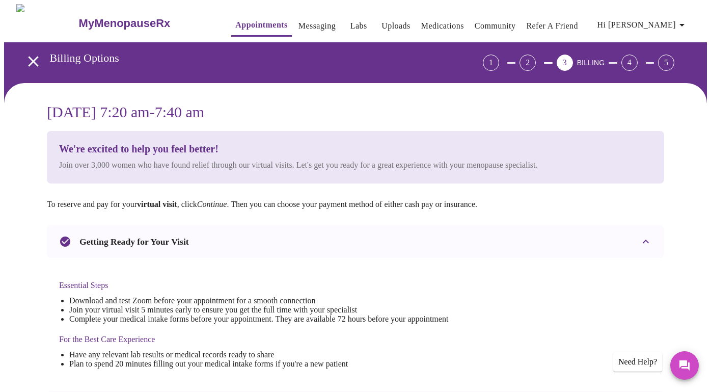
scroll to position [0, 0]
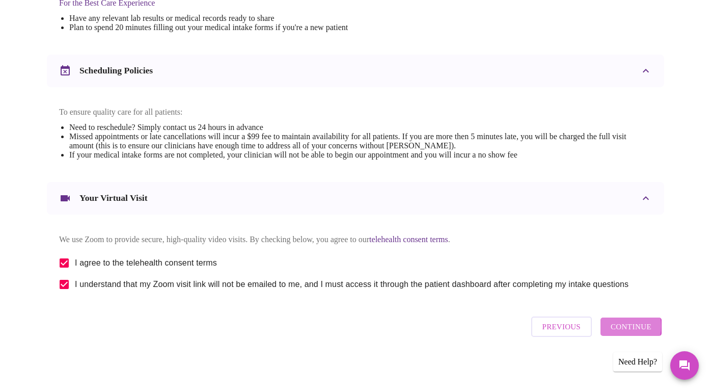
click at [621, 330] on span "Continue" at bounding box center [631, 326] width 41 height 13
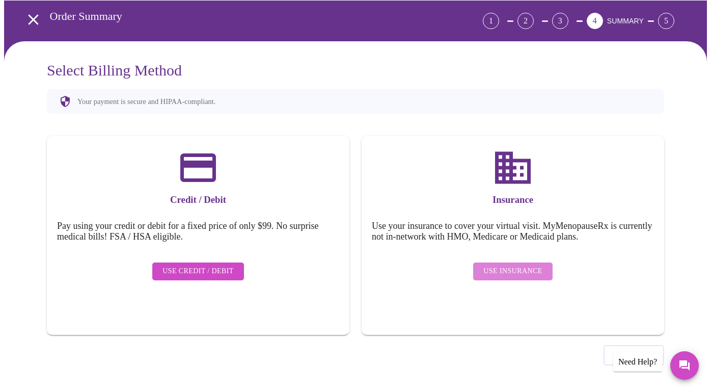
click at [525, 265] on span "Use Insurance" at bounding box center [512, 271] width 59 height 13
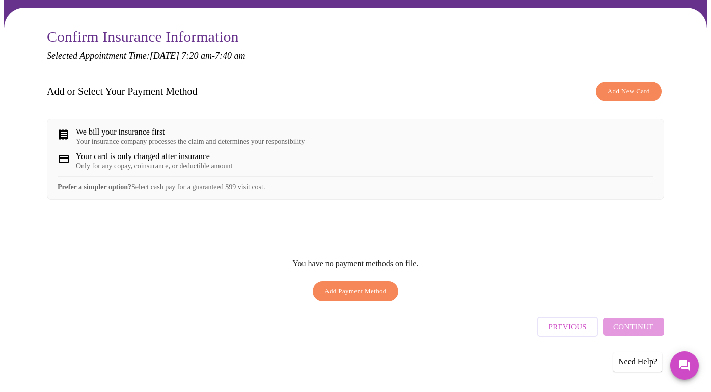
scroll to position [78, 0]
click at [366, 295] on span "Add Payment Method" at bounding box center [355, 291] width 62 height 12
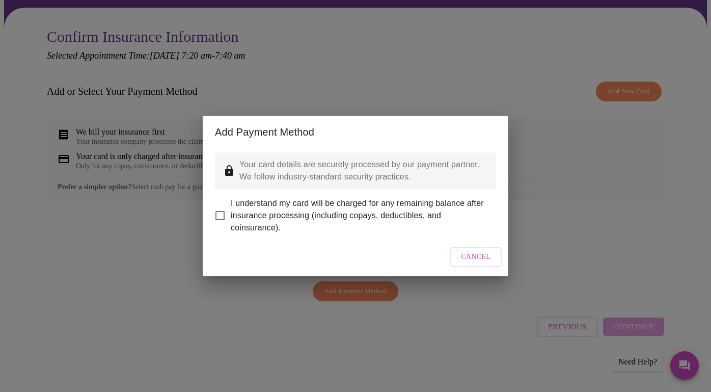
click at [221, 209] on input "I understand my card will be charged for any remaining balance after insurance …" at bounding box center [219, 215] width 21 height 21
checkbox input "true"
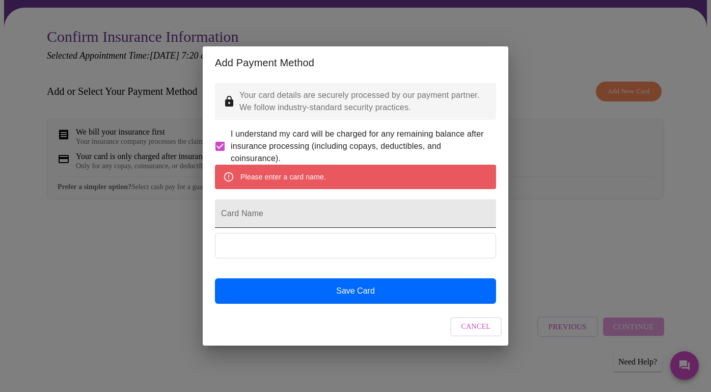
click at [242, 216] on input "Card Name" at bounding box center [355, 213] width 281 height 29
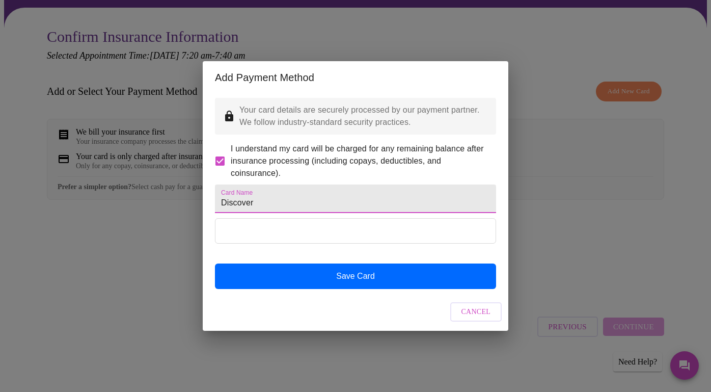
type input "Discover"
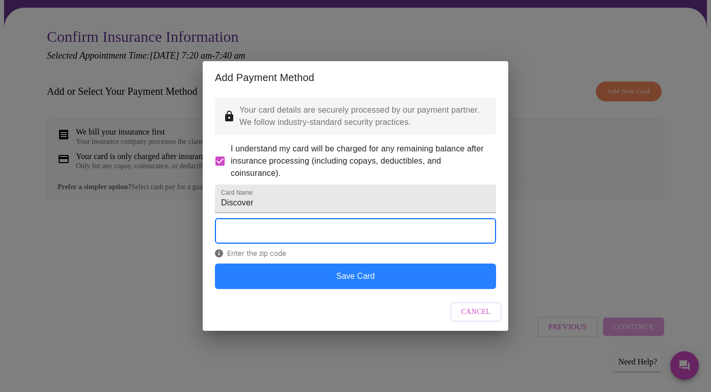
click at [343, 288] on button "Save Card" at bounding box center [355, 275] width 281 height 25
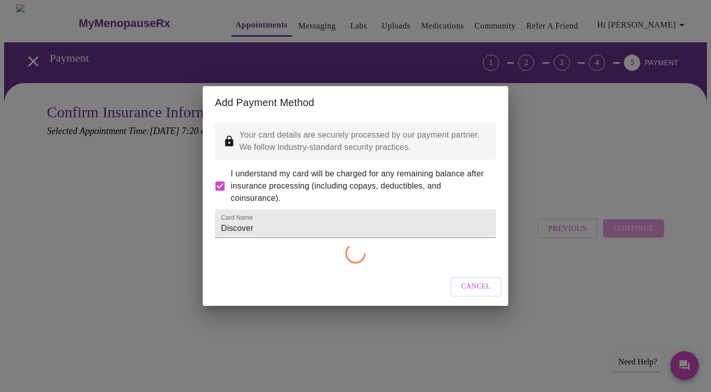
scroll to position [0, 0]
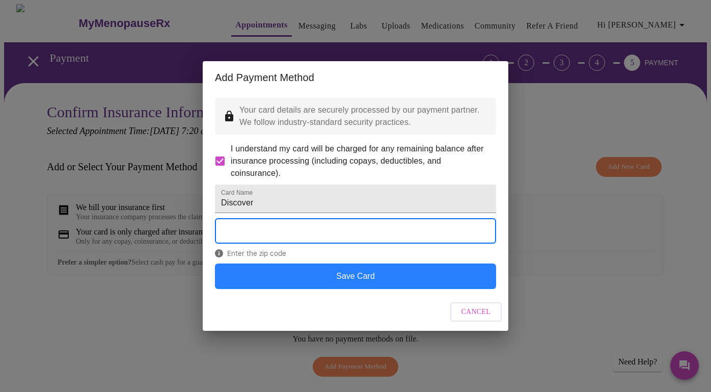
click at [328, 287] on button "Save Card" at bounding box center [355, 275] width 281 height 25
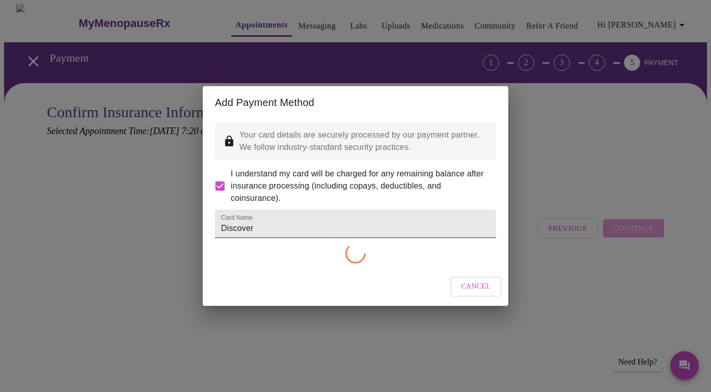
checkbox input "false"
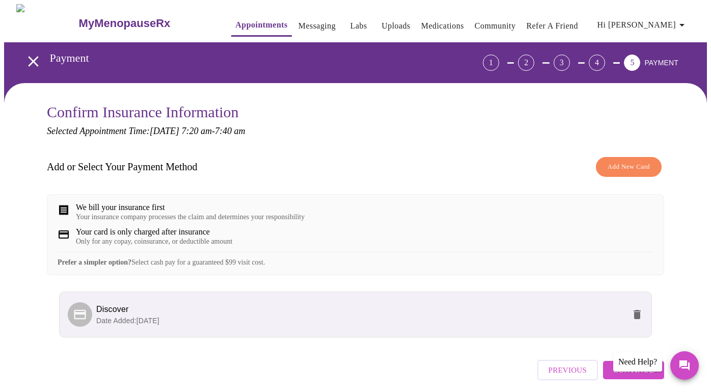
click at [200, 315] on span "Discover" at bounding box center [360, 309] width 529 height 12
click at [641, 319] on icon "delete" at bounding box center [637, 314] width 7 height 9
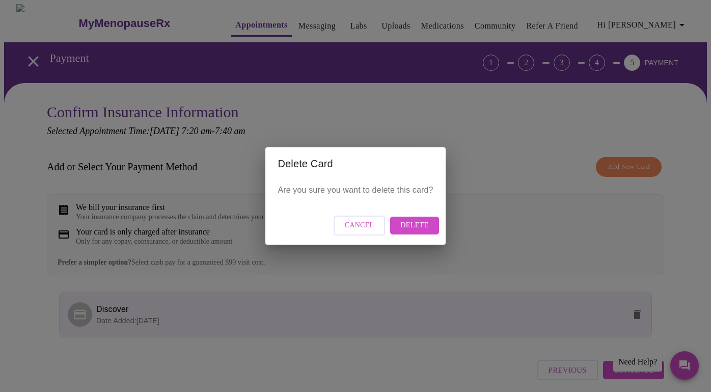
click at [410, 228] on span "Delete" at bounding box center [414, 225] width 28 height 13
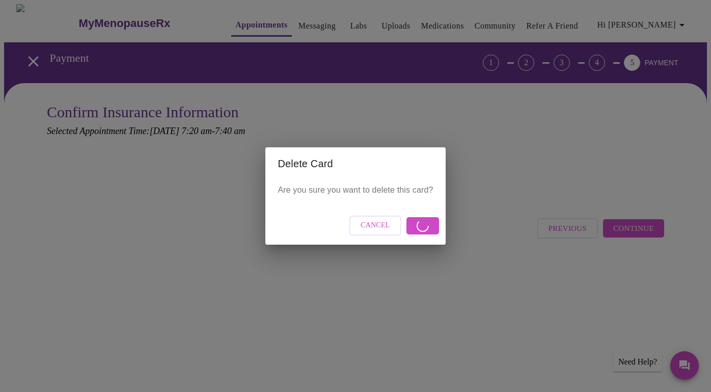
click at [381, 227] on span "Cancel" at bounding box center [376, 225] width 30 height 13
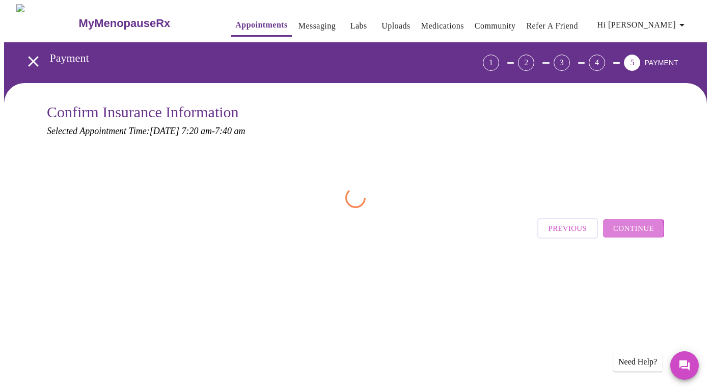
click at [624, 228] on span "Continue" at bounding box center [633, 228] width 41 height 13
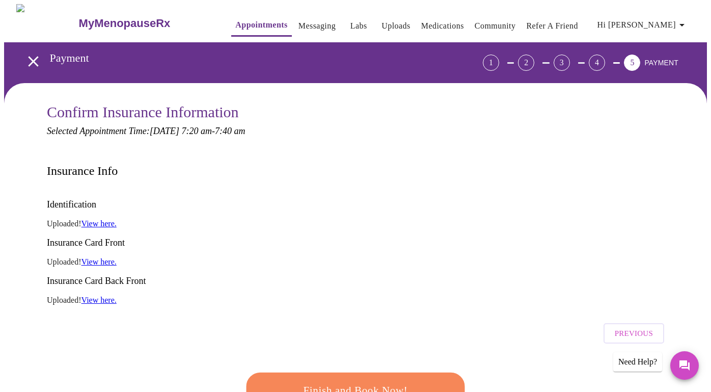
click at [605, 58] on div "4" at bounding box center [597, 62] width 16 height 16
click at [29, 58] on icon "open drawer" at bounding box center [33, 61] width 10 height 10
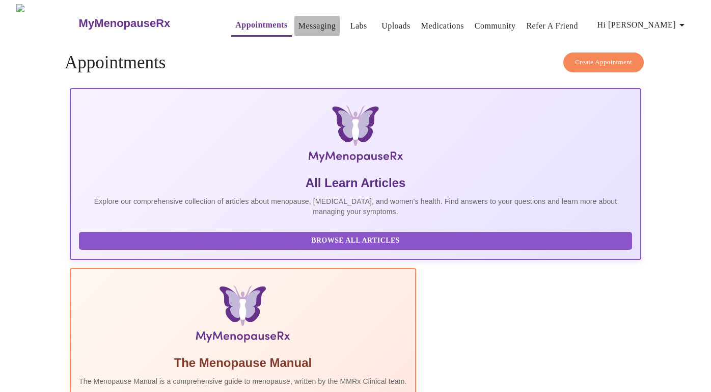
click at [298, 20] on link "Messaging" at bounding box center [316, 26] width 37 height 14
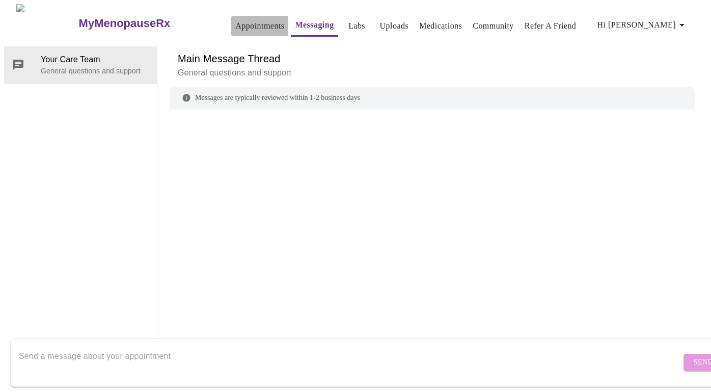
click at [235, 19] on link "Appointments" at bounding box center [259, 26] width 49 height 14
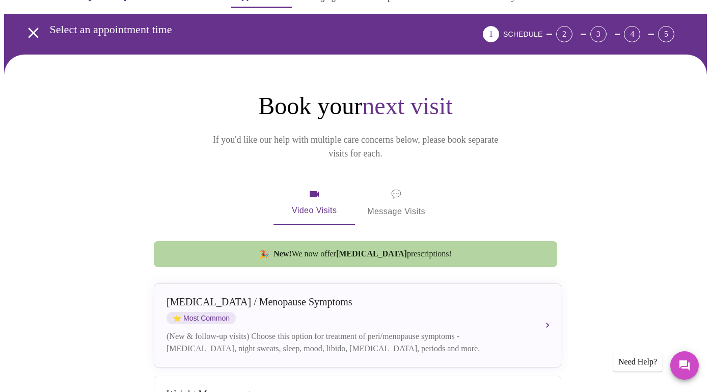
scroll to position [28, 0]
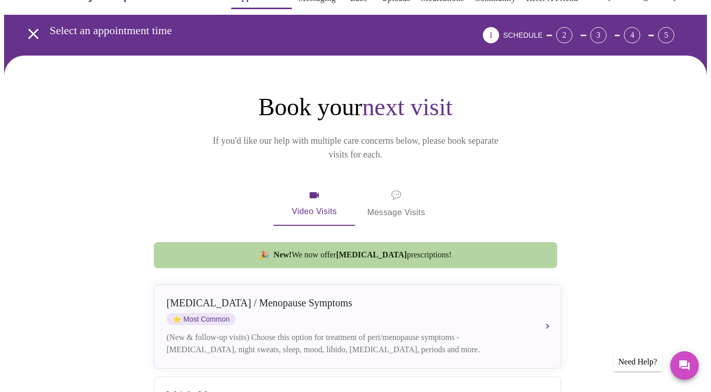
click at [672, 28] on div "5" at bounding box center [666, 35] width 16 height 16
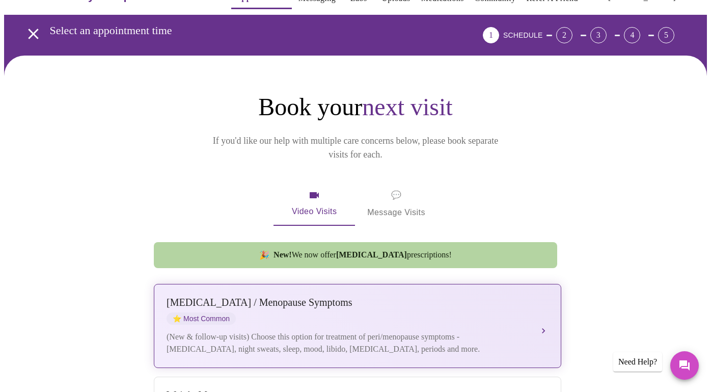
click at [431, 296] on div "Perimenopause / Menopause Symptoms" at bounding box center [348, 302] width 362 height 12
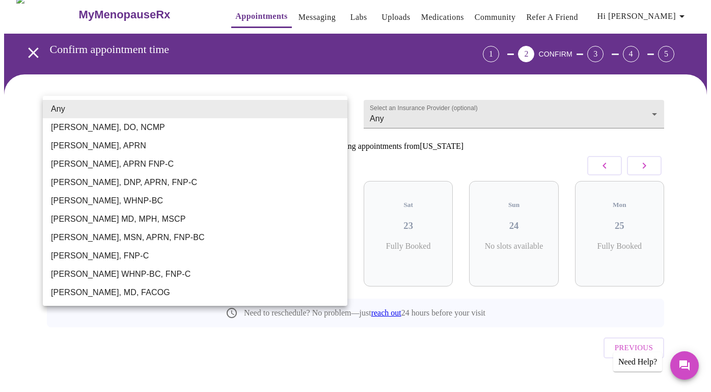
click at [333, 113] on body "MyMenopauseRx Appointments Messaging Labs Uploads Medications Community Refer a…" at bounding box center [355, 202] width 703 height 414
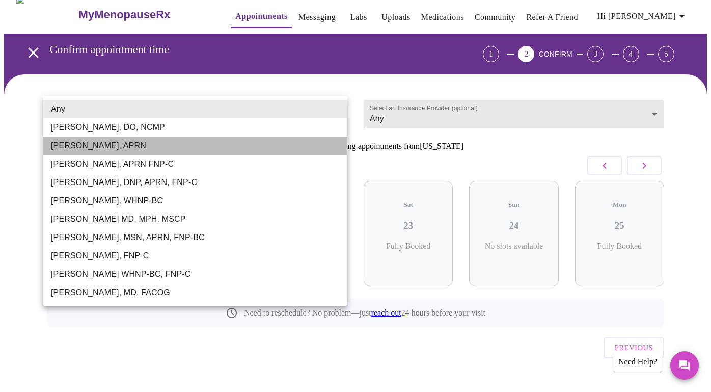
click at [254, 139] on li "Emilie McLain, APRN" at bounding box center [195, 145] width 305 height 18
type input "Emilie McLain, APRN"
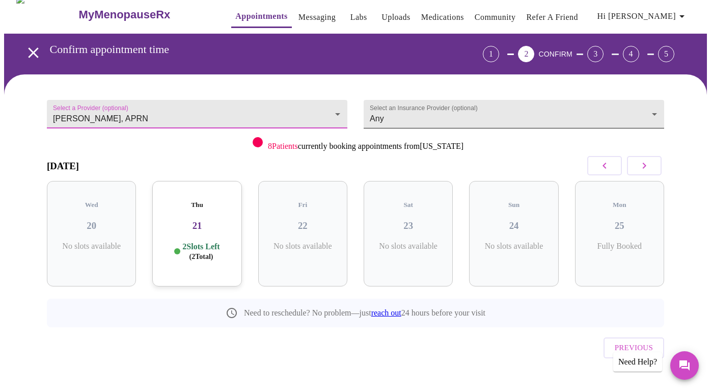
click at [383, 112] on body "MyMenopauseRx Appointments Messaging Labs Uploads Medications Community Refer a…" at bounding box center [355, 202] width 703 height 414
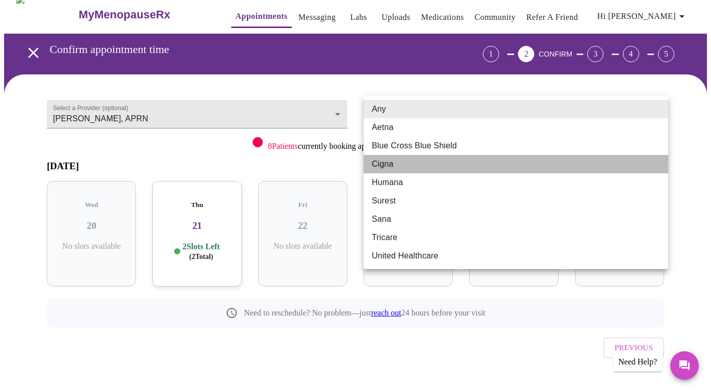
click at [386, 164] on li "Cigna" at bounding box center [516, 164] width 305 height 18
type input "Cigna"
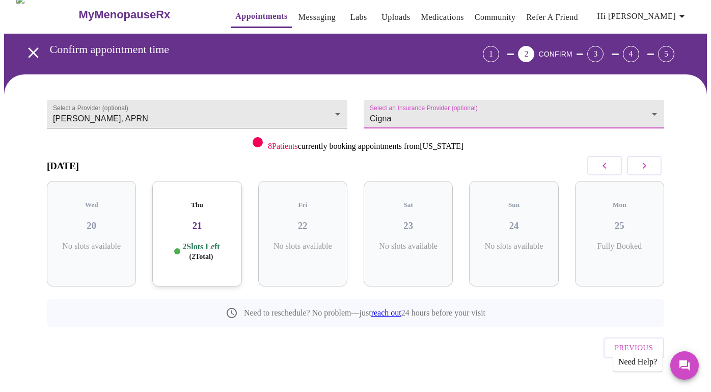
click at [646, 169] on icon "button" at bounding box center [644, 165] width 12 height 12
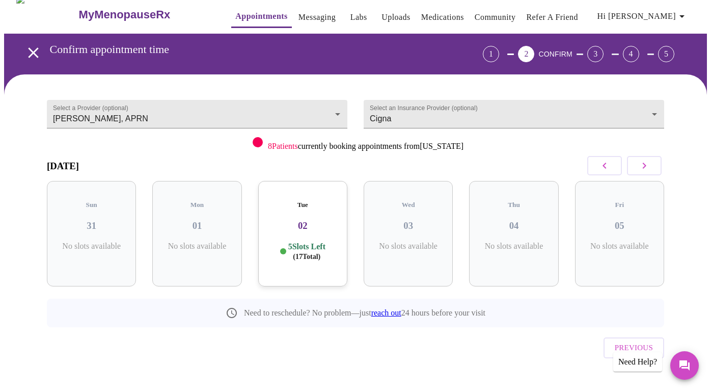
click at [646, 169] on icon "button" at bounding box center [644, 165] width 12 height 12
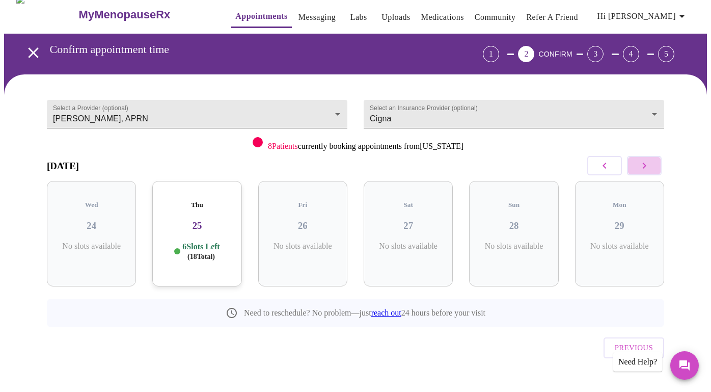
click at [646, 169] on icon "button" at bounding box center [644, 165] width 12 height 12
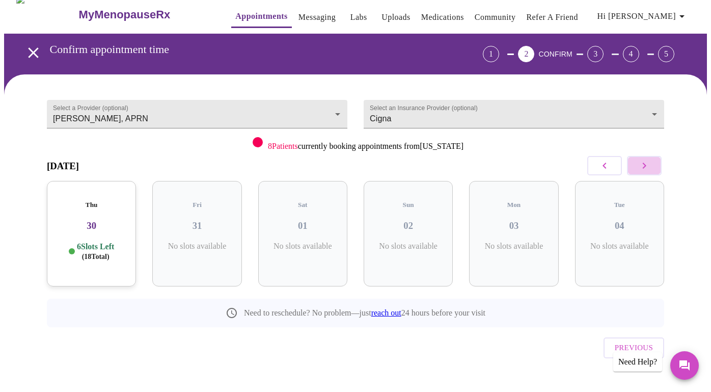
click at [646, 169] on icon "button" at bounding box center [644, 165] width 12 height 12
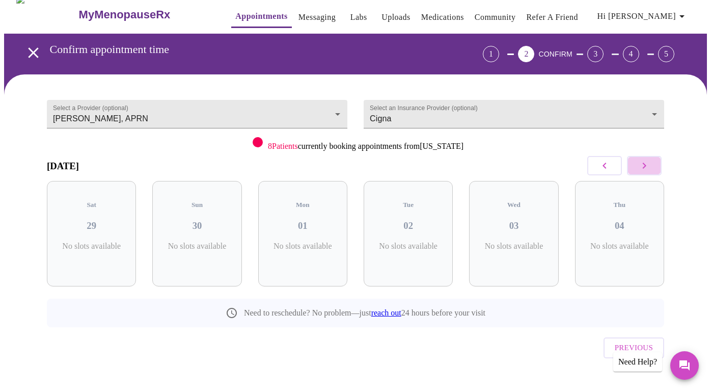
click at [646, 169] on icon "button" at bounding box center [644, 165] width 12 height 12
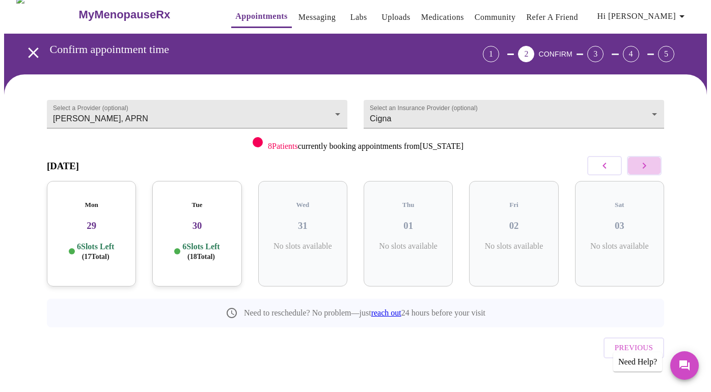
click at [646, 169] on icon "button" at bounding box center [644, 165] width 12 height 12
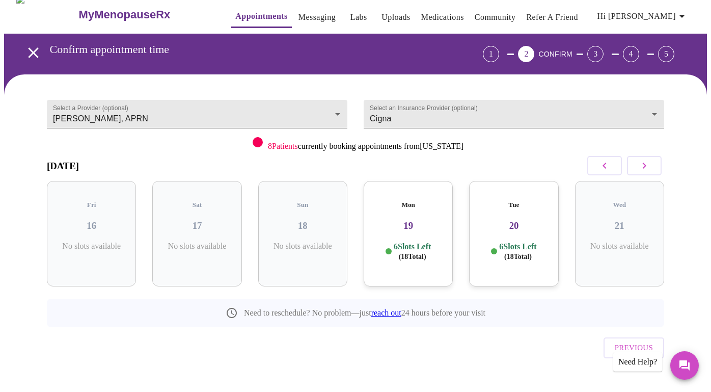
click at [646, 169] on icon "button" at bounding box center [644, 165] width 12 height 12
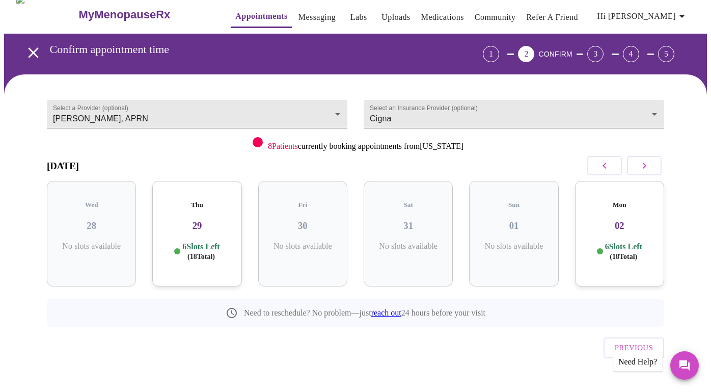
click at [646, 169] on icon "button" at bounding box center [644, 165] width 12 height 12
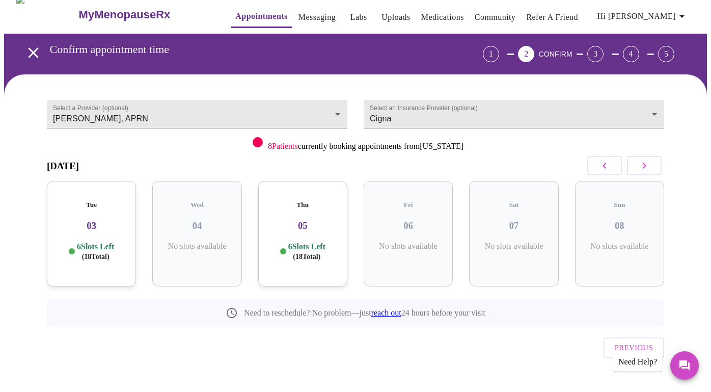
click at [646, 169] on icon "button" at bounding box center [644, 165] width 12 height 12
click at [311, 220] on h3 "17" at bounding box center [302, 225] width 73 height 11
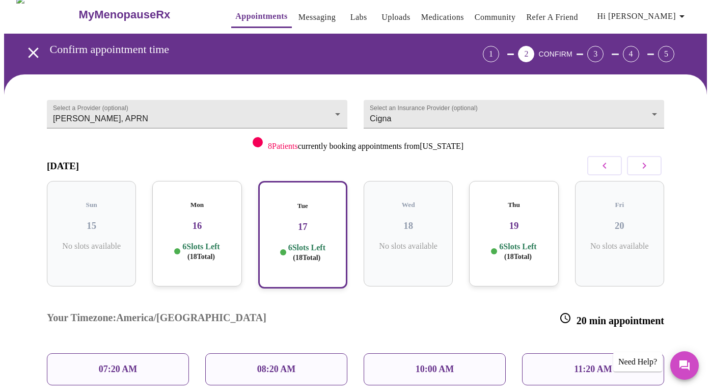
click at [129, 364] on p "07:20 AM" at bounding box center [118, 369] width 39 height 11
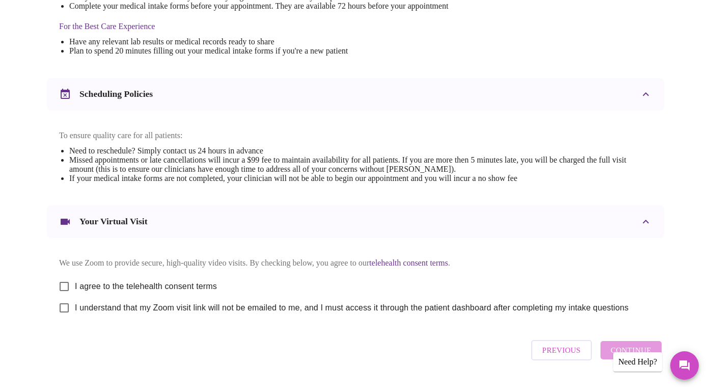
scroll to position [319, 0]
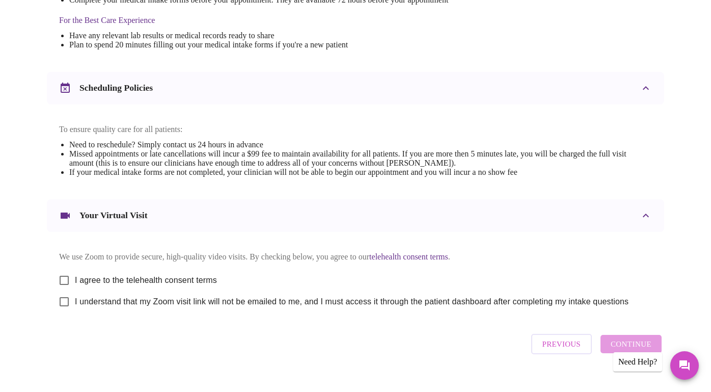
click at [58, 284] on input "I agree to the telehealth consent terms" at bounding box center [63, 279] width 21 height 21
checkbox input "true"
click at [59, 312] on input "I understand that my Zoom visit link will not be emailed to me, and I must acce…" at bounding box center [63, 301] width 21 height 21
checkbox input "true"
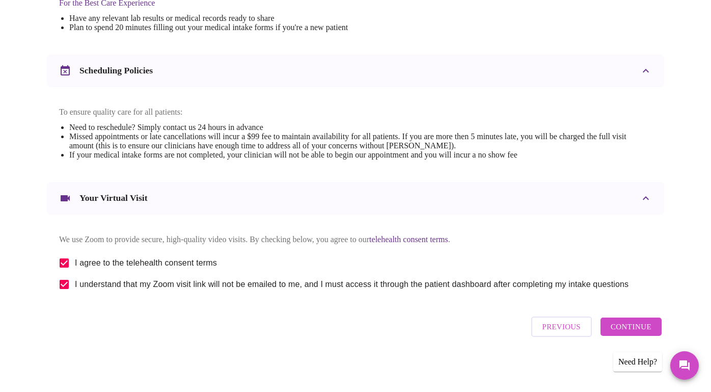
click at [643, 328] on span "Continue" at bounding box center [631, 326] width 41 height 13
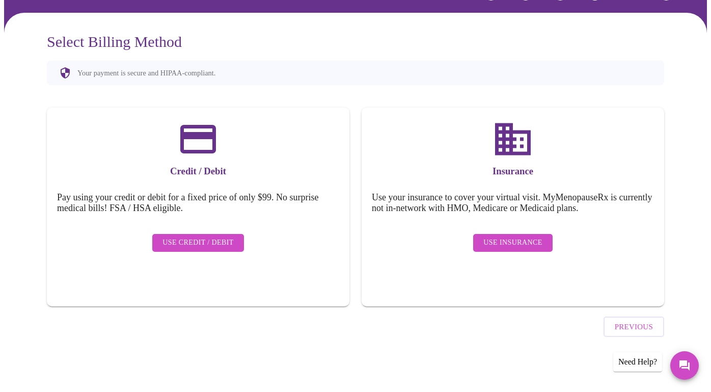
scroll to position [42, 0]
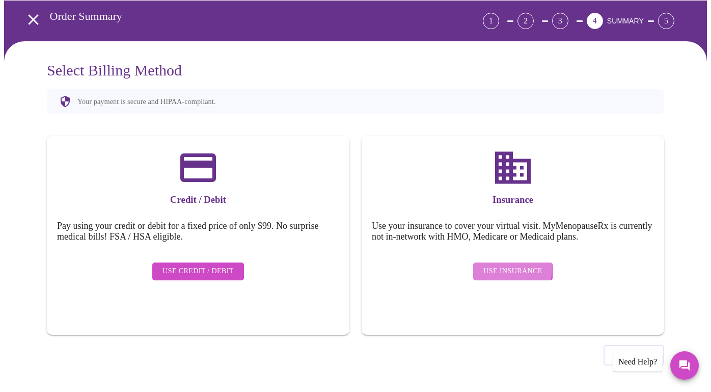
click at [487, 265] on span "Use Insurance" at bounding box center [512, 271] width 59 height 13
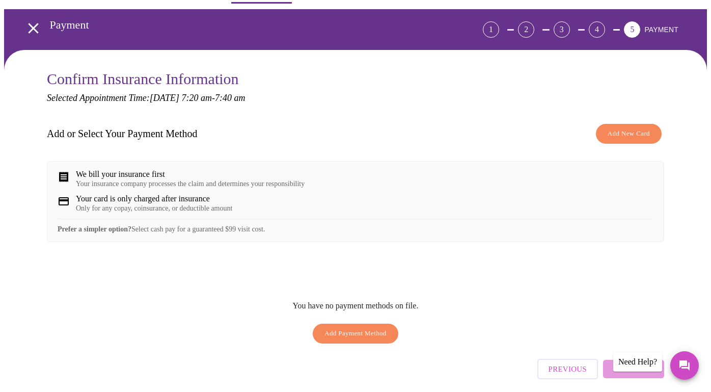
scroll to position [34, 0]
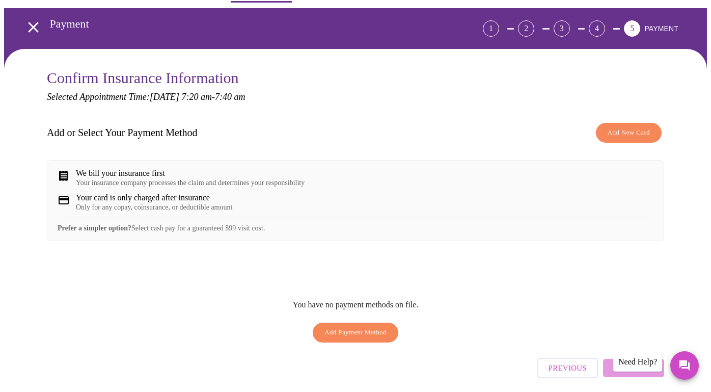
click at [358, 338] on span "Add Payment Method" at bounding box center [355, 332] width 62 height 12
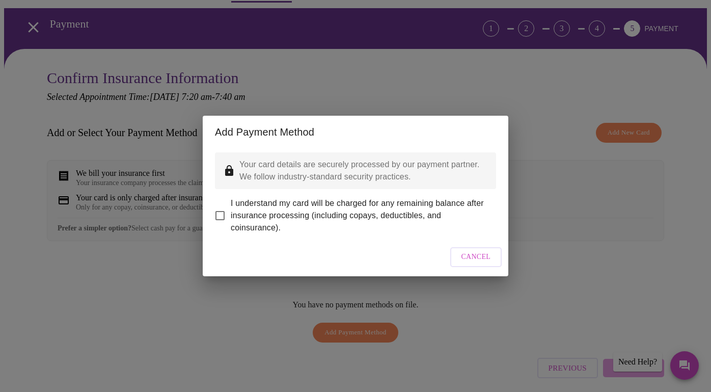
click at [221, 209] on input "I understand my card will be charged for any remaining balance after insurance …" at bounding box center [219, 215] width 21 height 21
checkbox input "true"
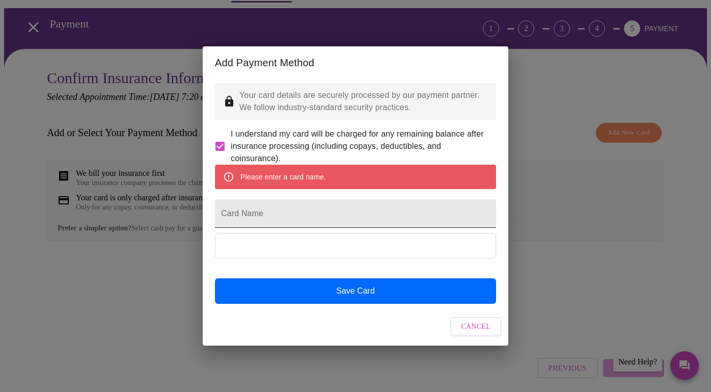
click at [274, 212] on input "Card Name" at bounding box center [355, 213] width 281 height 29
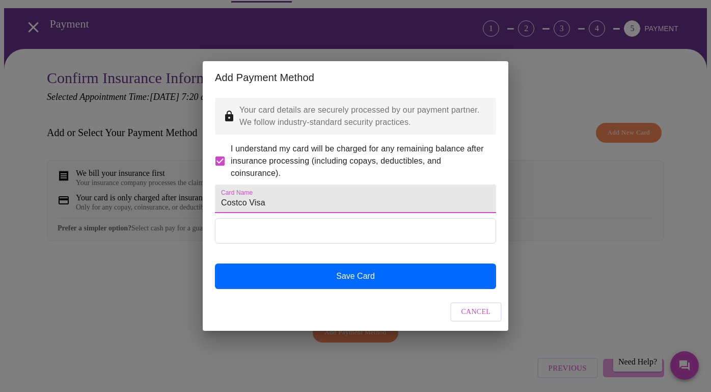
type input "Costco Visa"
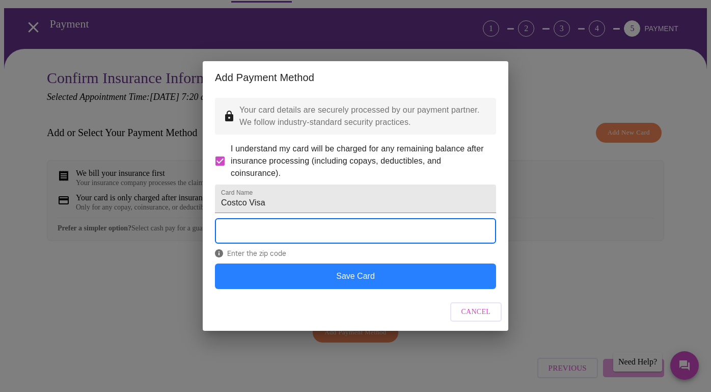
click at [331, 288] on button "Save Card" at bounding box center [355, 275] width 281 height 25
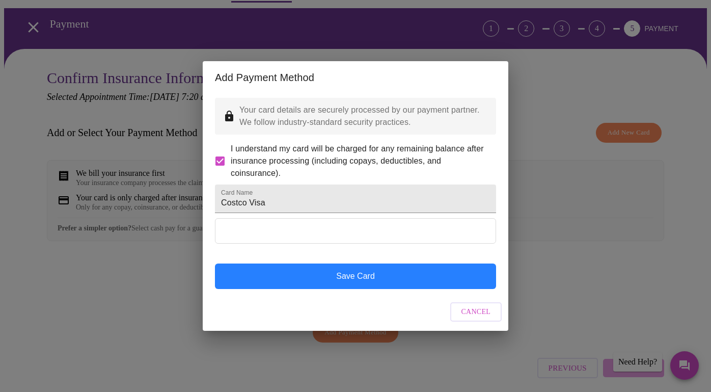
scroll to position [0, 0]
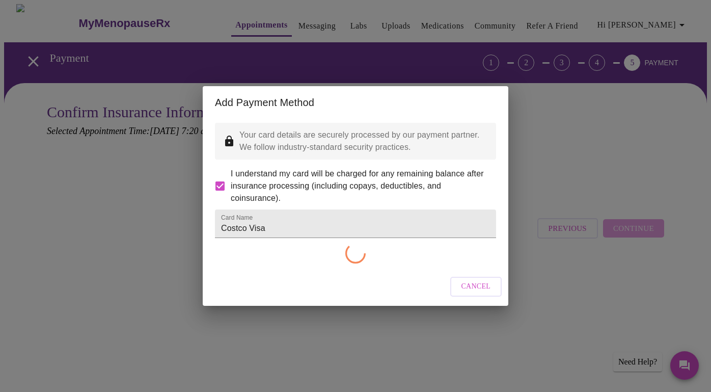
checkbox input "false"
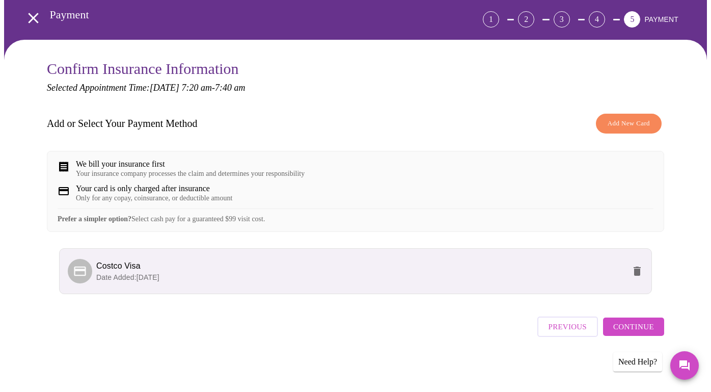
scroll to position [51, 0]
click at [624, 325] on span "Continue" at bounding box center [633, 326] width 41 height 13
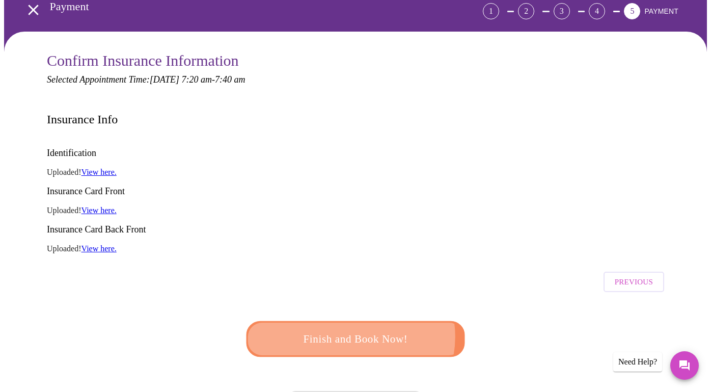
click at [348, 330] on span "Finish and Book Now!" at bounding box center [355, 339] width 188 height 19
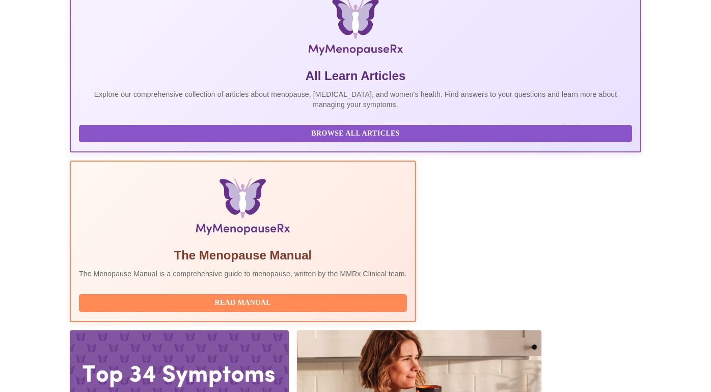
scroll to position [165, 0]
